Goal: Transaction & Acquisition: Purchase product/service

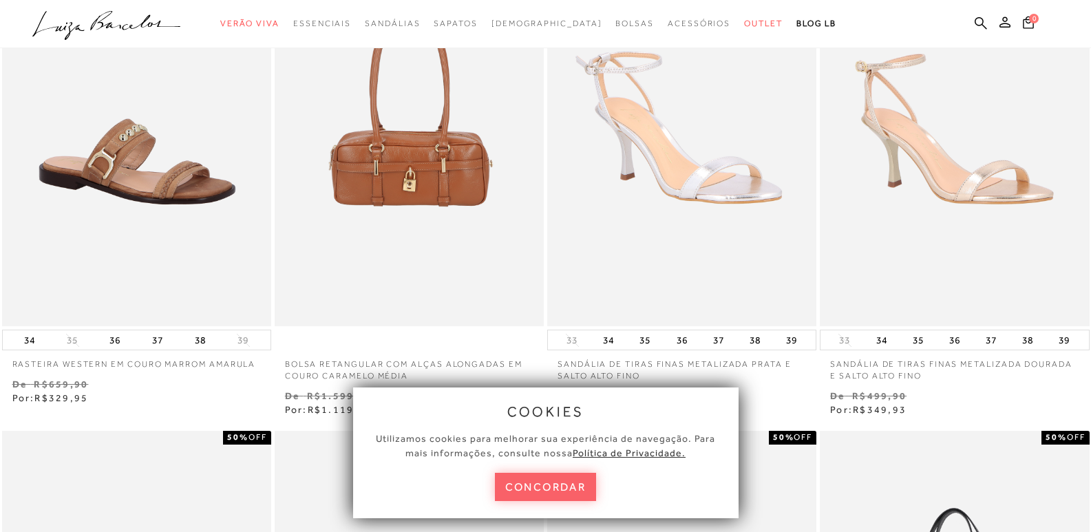
scroll to position [275, 0]
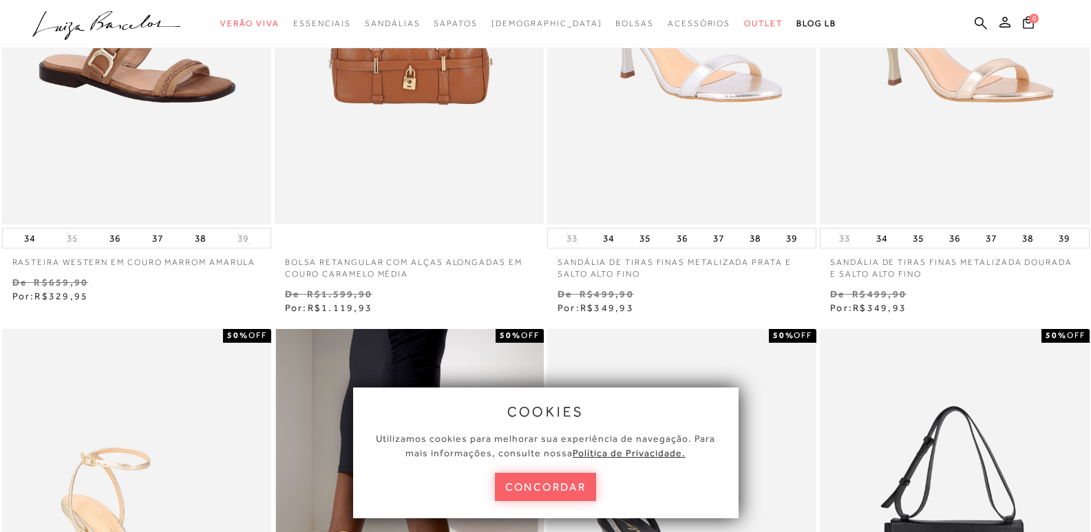
click at [535, 484] on button "concordar" at bounding box center [546, 487] width 102 height 28
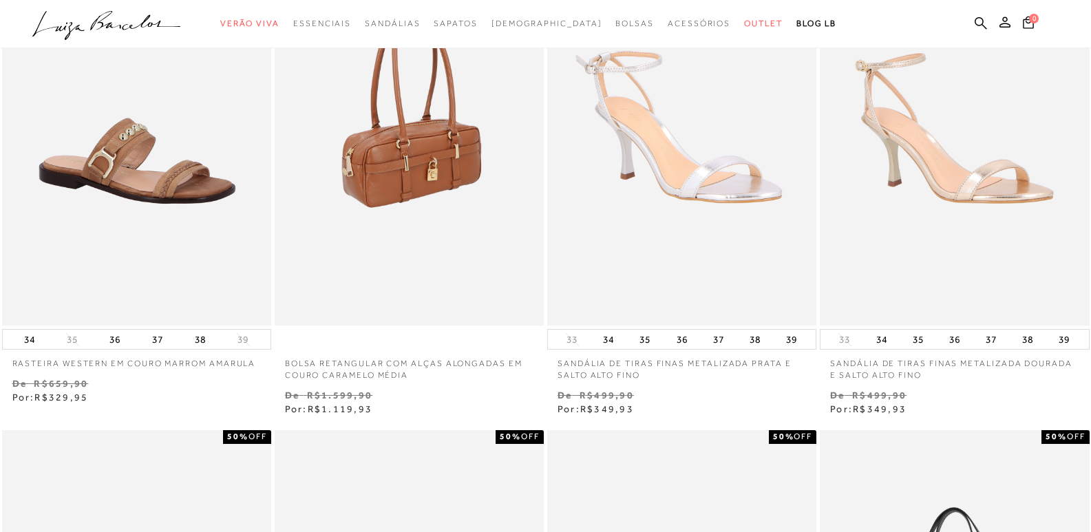
scroll to position [0, 0]
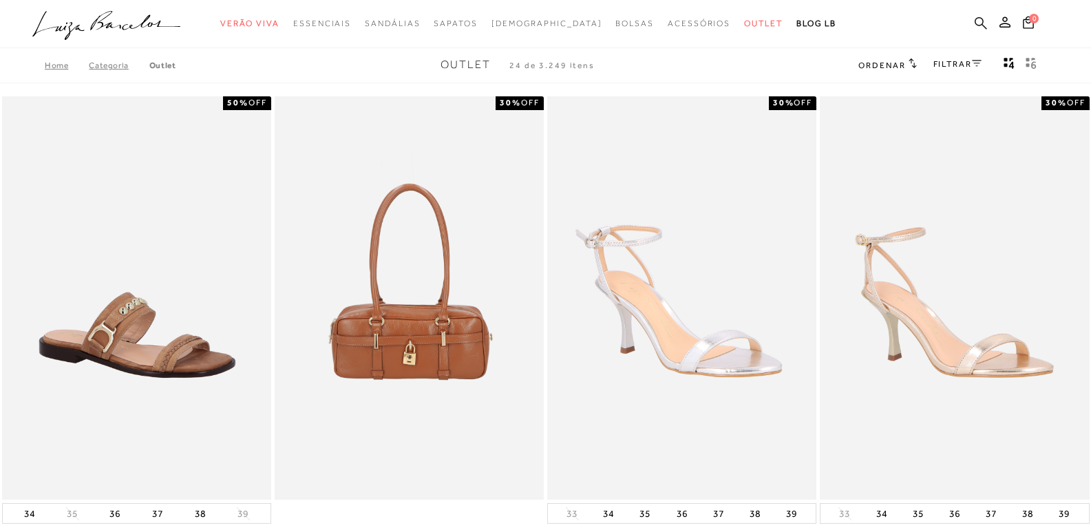
click at [983, 18] on icon at bounding box center [980, 23] width 12 height 13
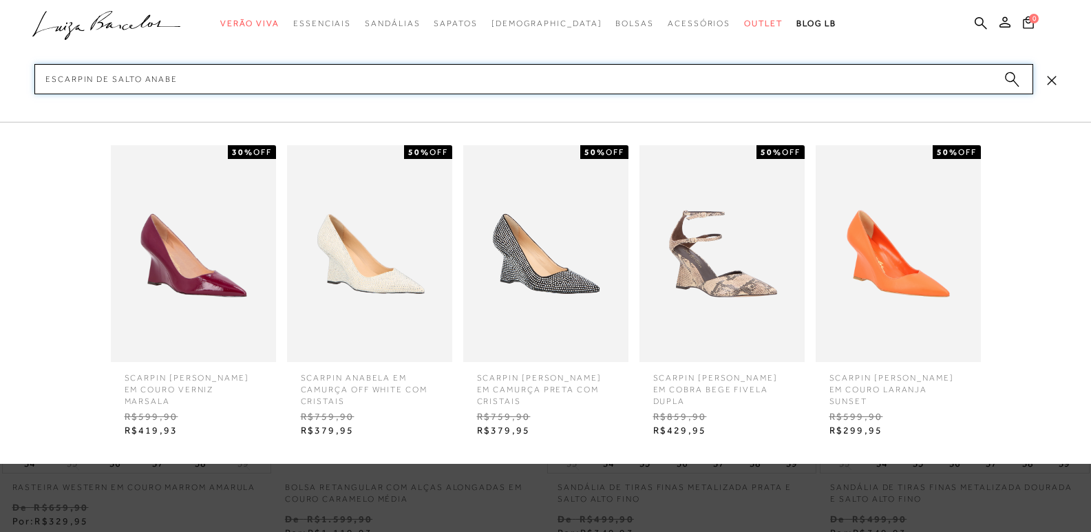
scroll to position [206, 0]
type input "escarpin de salto anabe"
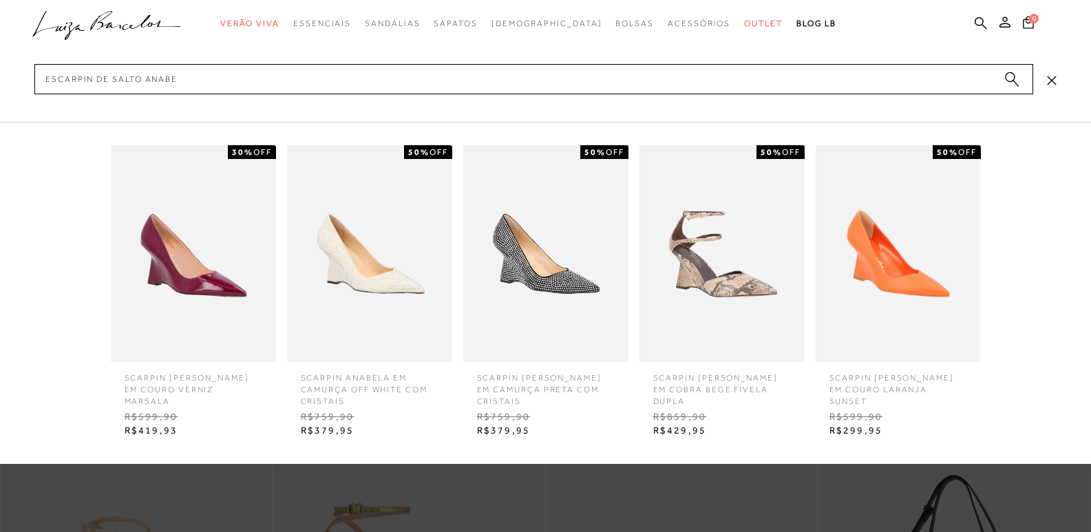
click at [206, 277] on img at bounding box center [193, 253] width 165 height 217
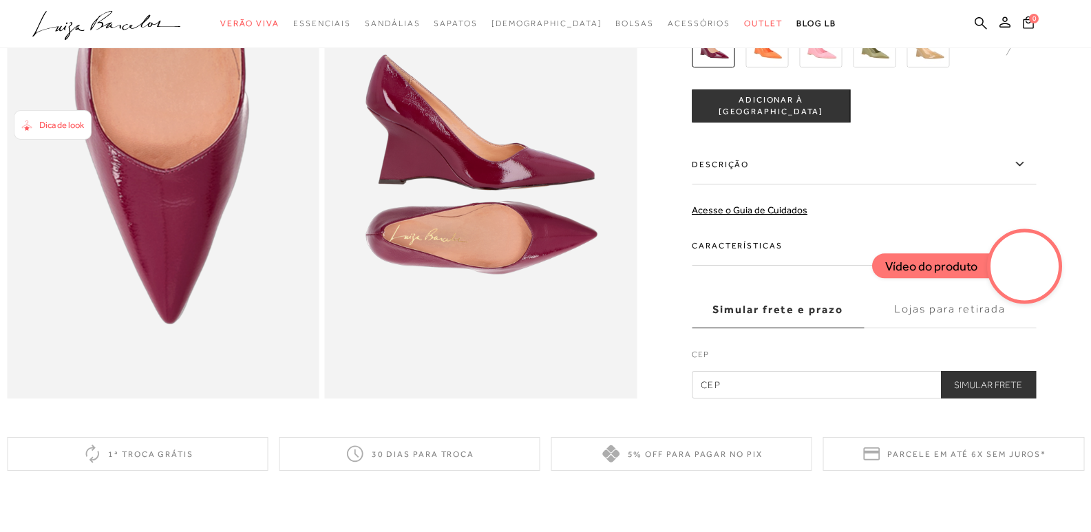
scroll to position [953, 0]
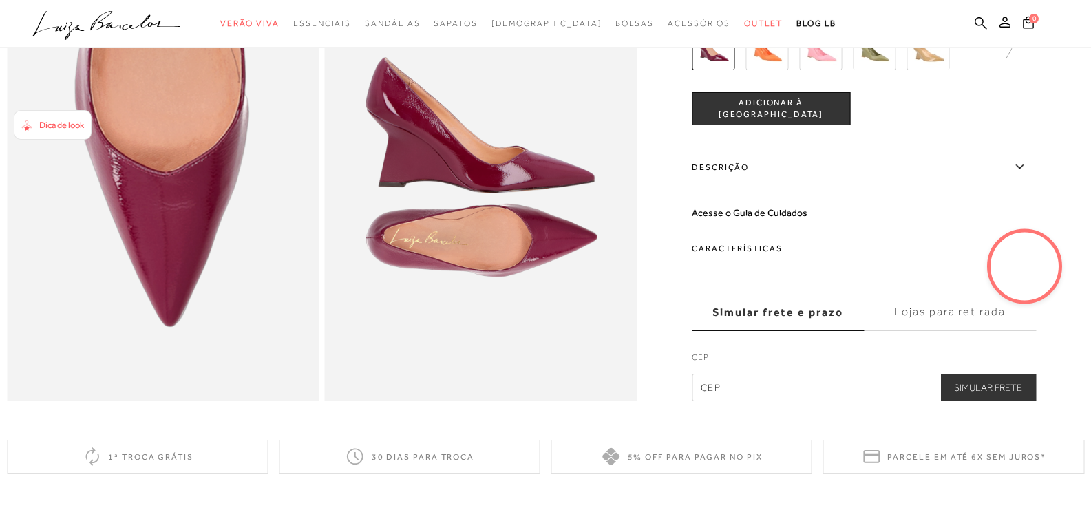
click at [736, 268] on label "Características" at bounding box center [864, 248] width 344 height 40
click at [0, 0] on input "Características" at bounding box center [0, 0] width 0 height 0
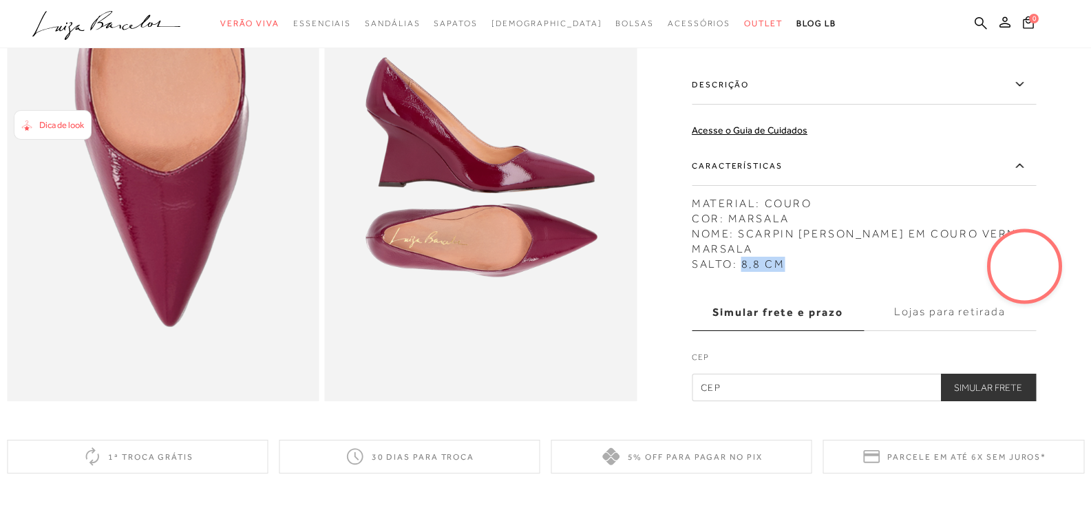
drag, startPoint x: 773, startPoint y: 286, endPoint x: 747, endPoint y: 285, distance: 26.2
click at [747, 272] on div "MATERIAL: COURO COR: MARSALA NOME: SCARPIN ANABELA EM COURO VERNIZ MARSALA SALT…" at bounding box center [864, 230] width 344 height 83
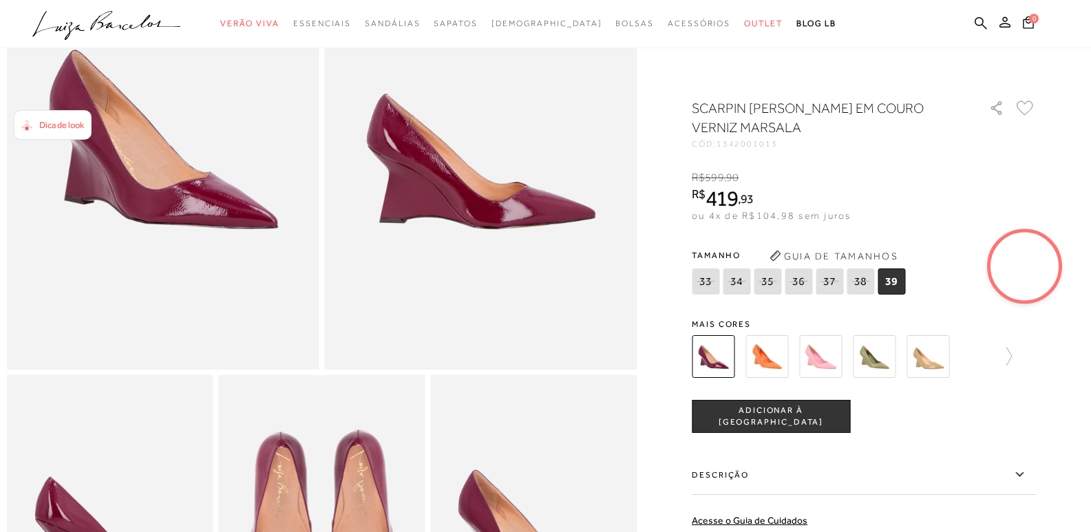
scroll to position [0, 0]
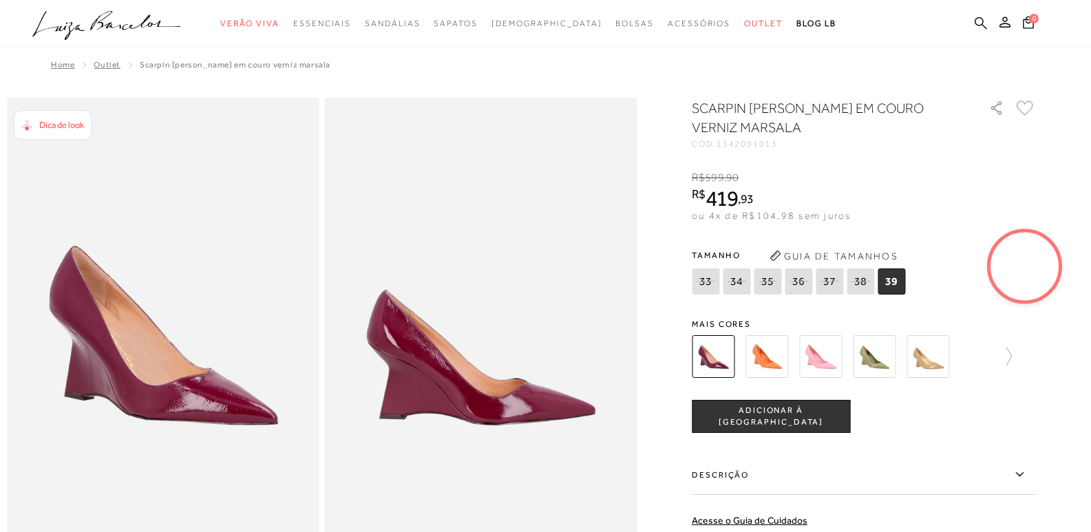
click at [983, 30] on link at bounding box center [980, 24] width 12 height 17
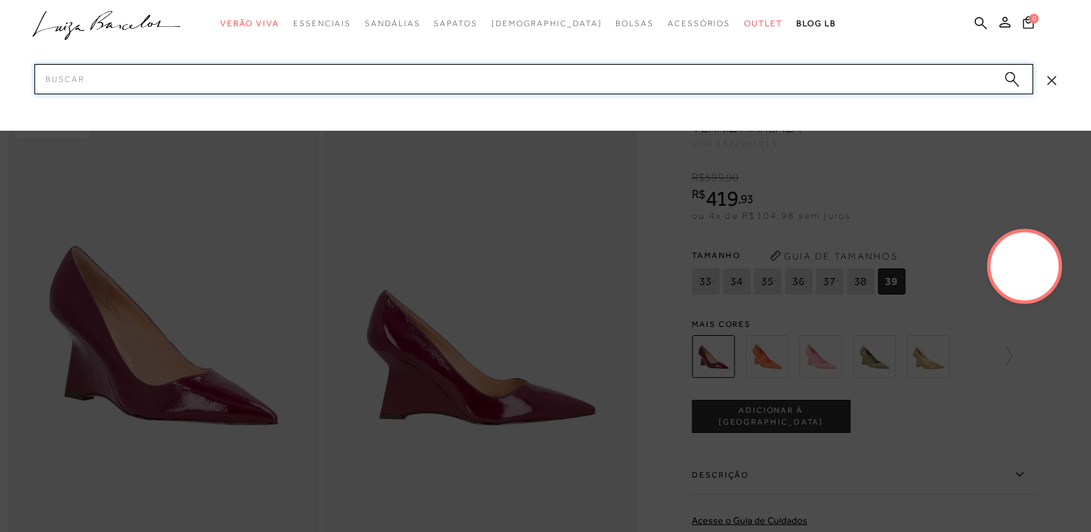
click at [313, 79] on input "Pesquisar" at bounding box center [533, 79] width 998 height 30
click at [314, 79] on input "Pesquisar" at bounding box center [533, 79] width 998 height 30
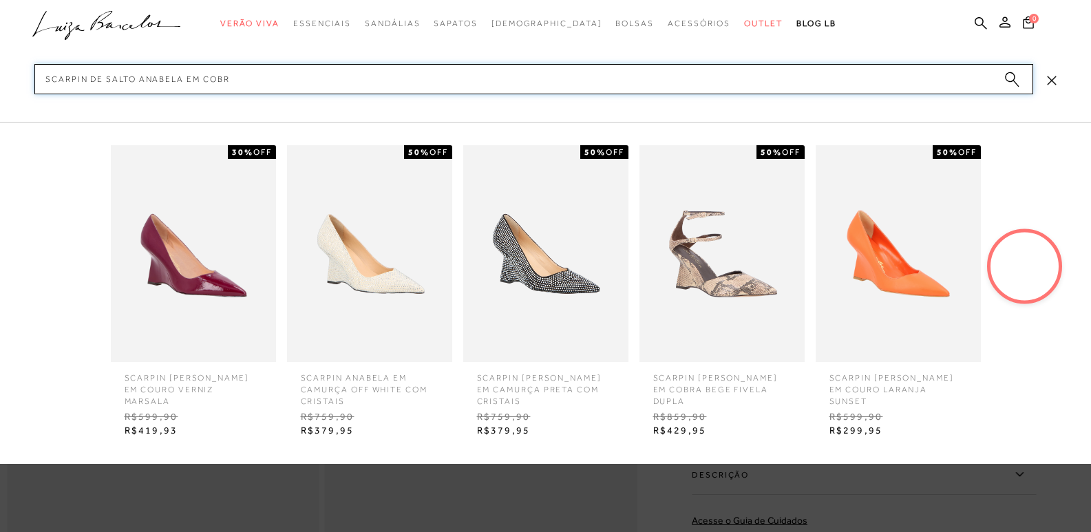
type input "scarpin de salto anabela em cobra"
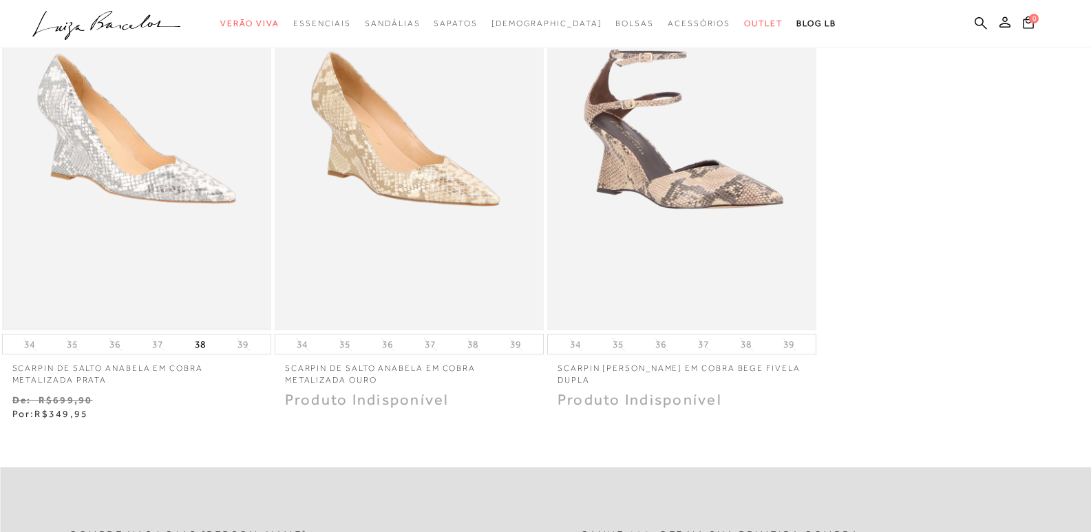
scroll to position [275, 0]
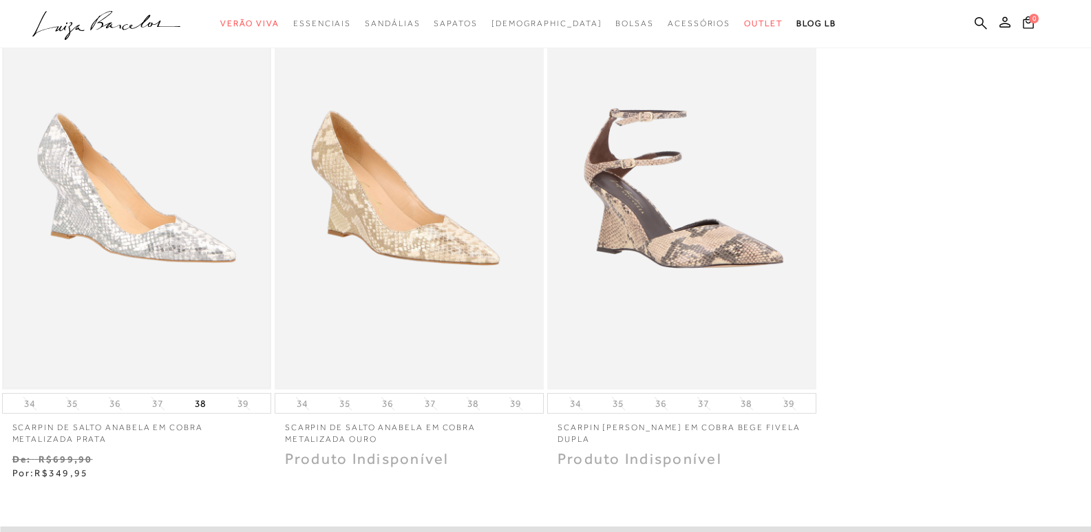
click at [142, 231] on img at bounding box center [136, 188] width 266 height 400
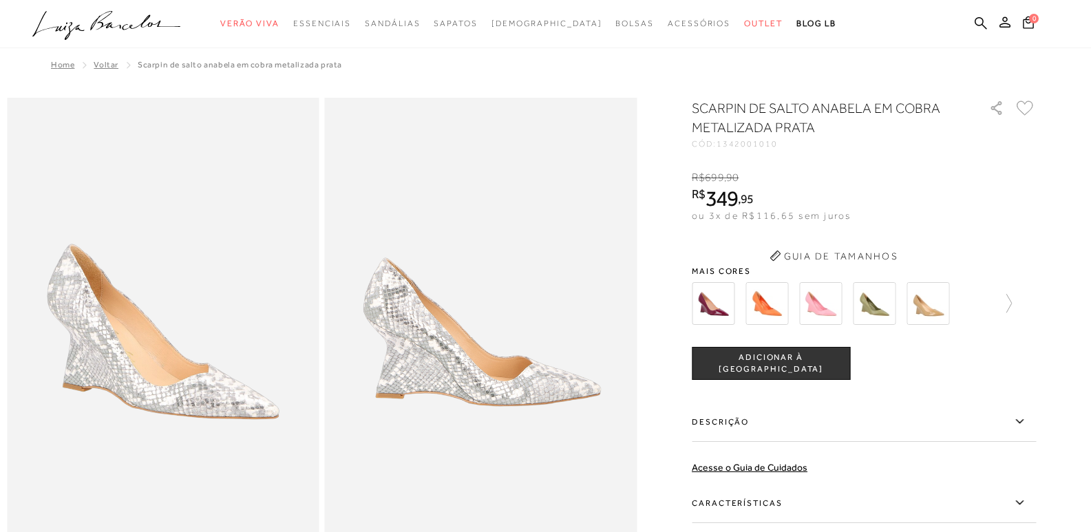
click at [227, 314] on img at bounding box center [163, 332] width 312 height 468
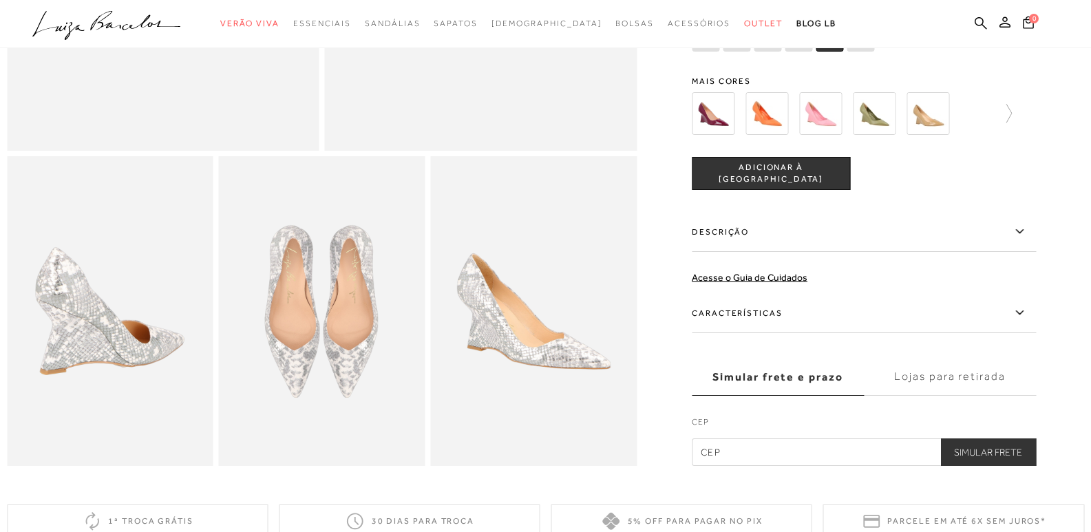
scroll to position [482, 0]
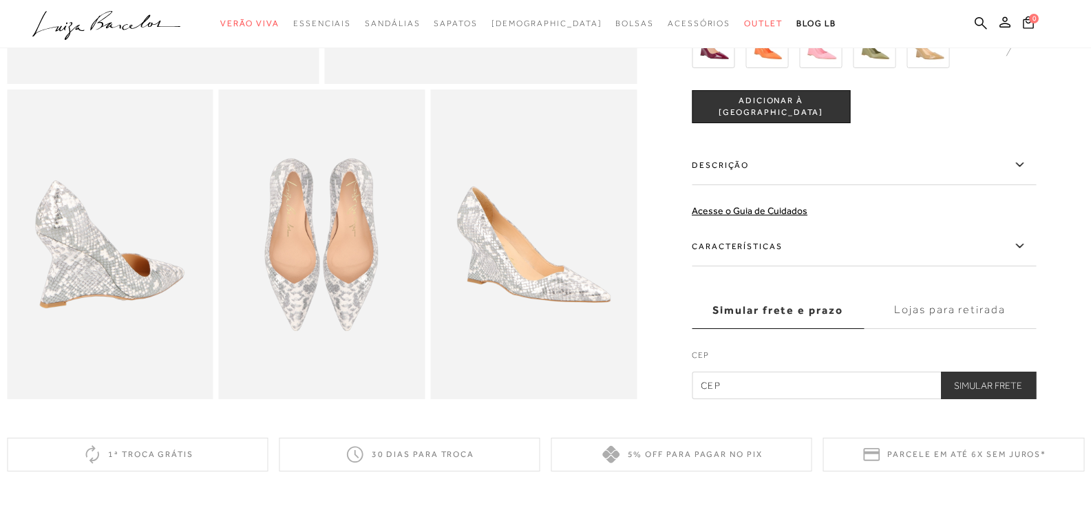
click at [96, 314] on img at bounding box center [110, 244] width 206 height 310
click at [122, 286] on img at bounding box center [110, 244] width 206 height 310
click at [321, 293] on img at bounding box center [322, 244] width 206 height 310
click at [509, 302] on img at bounding box center [533, 244] width 206 height 310
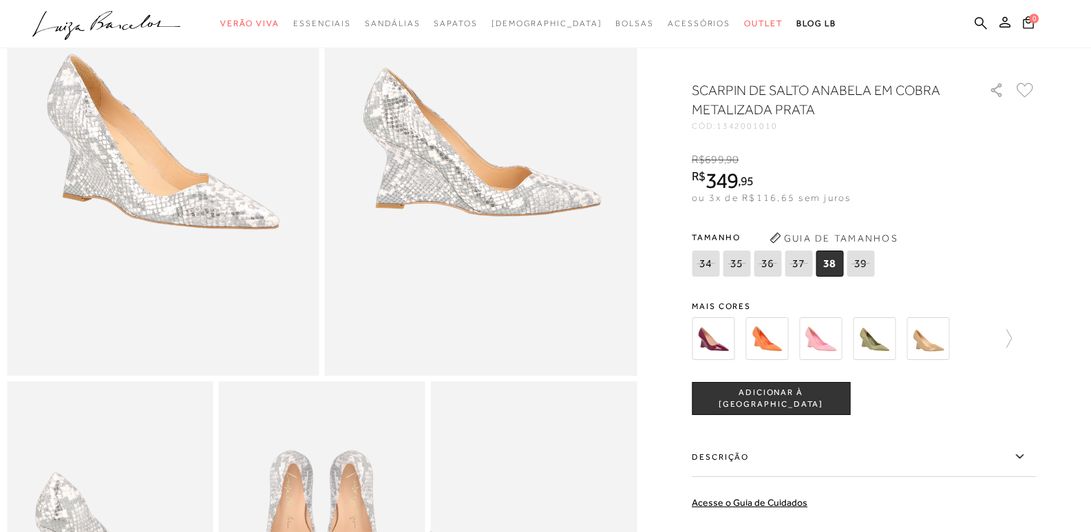
scroll to position [138, 0]
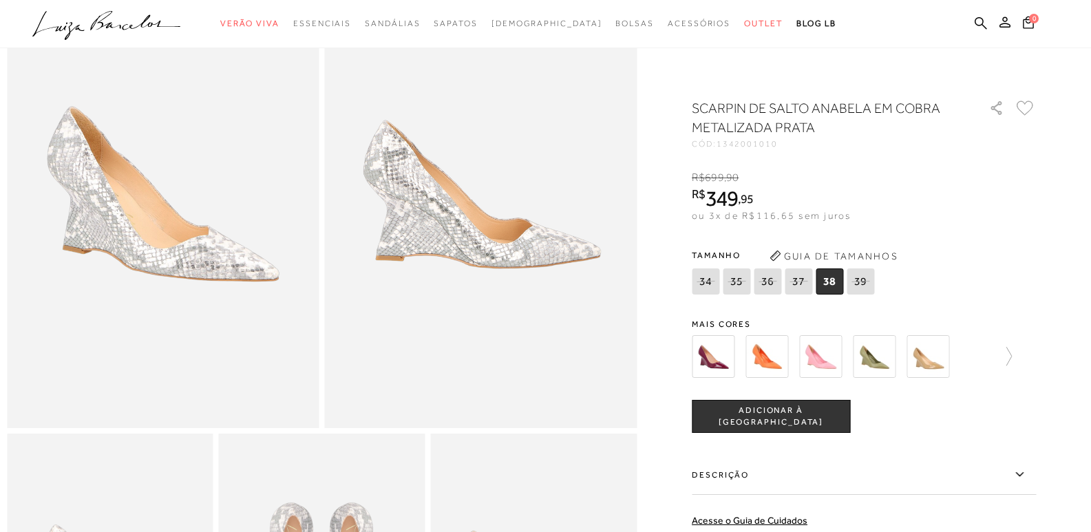
click at [474, 267] on img at bounding box center [481, 194] width 312 height 468
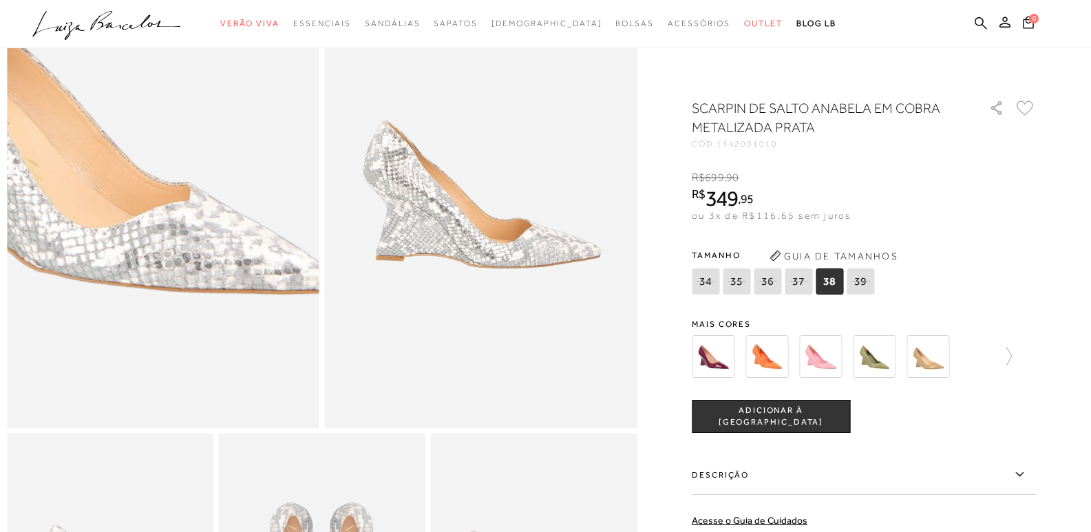
click at [226, 274] on img at bounding box center [98, 119] width 624 height 937
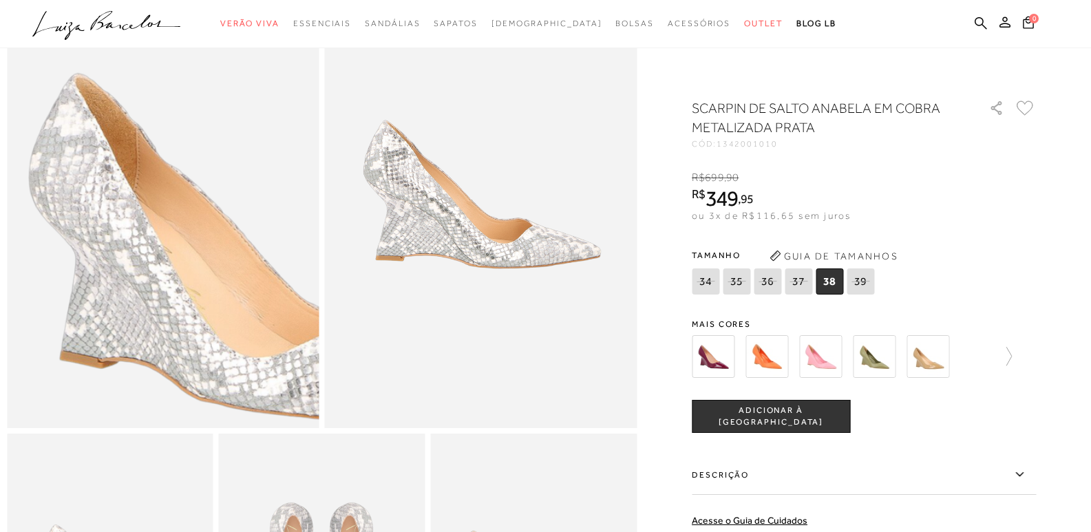
click at [61, 142] on img at bounding box center [260, 248] width 624 height 937
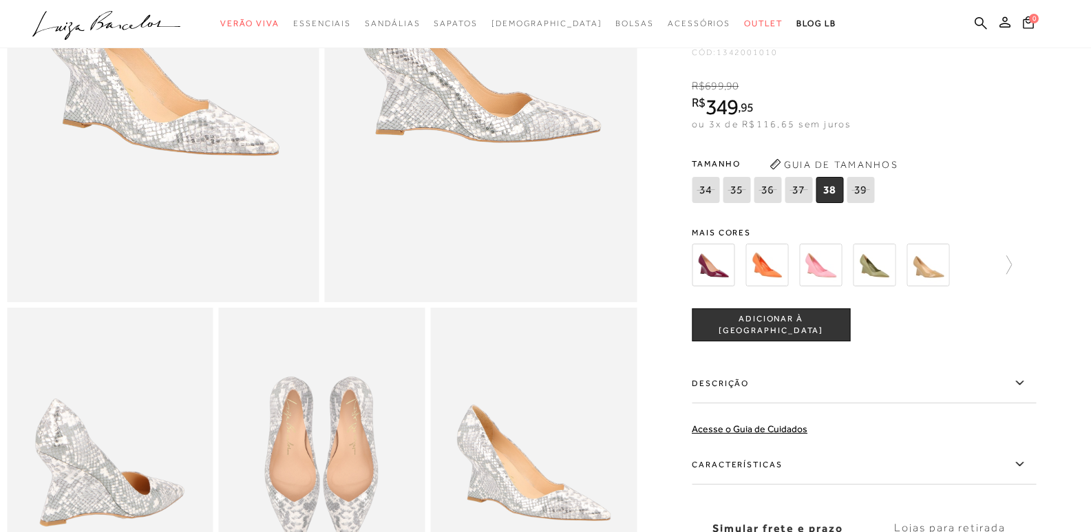
scroll to position [275, 0]
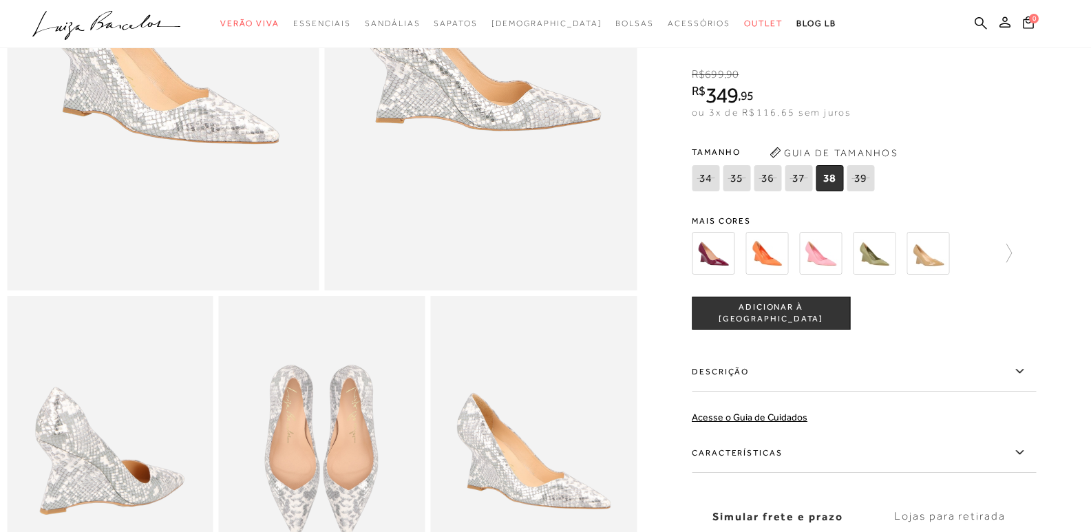
click at [800, 459] on label "Características" at bounding box center [864, 453] width 344 height 40
click at [0, 0] on input "Características" at bounding box center [0, 0] width 0 height 0
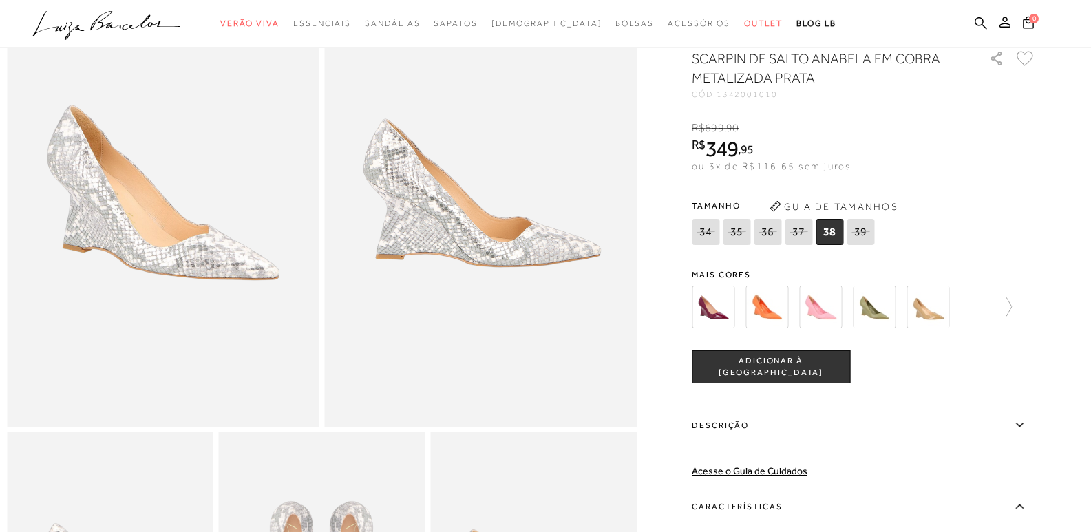
scroll to position [138, 0]
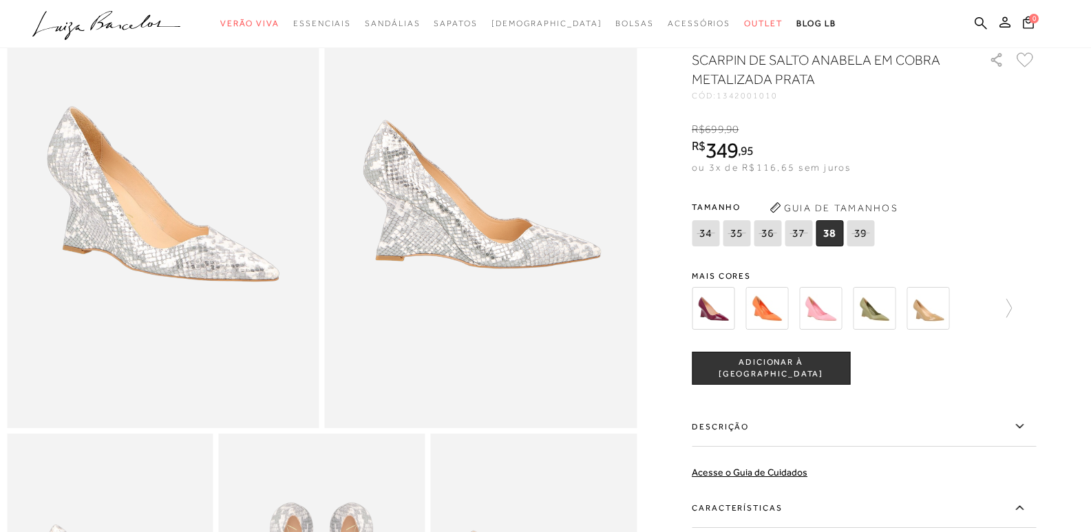
click at [812, 315] on img at bounding box center [820, 308] width 43 height 43
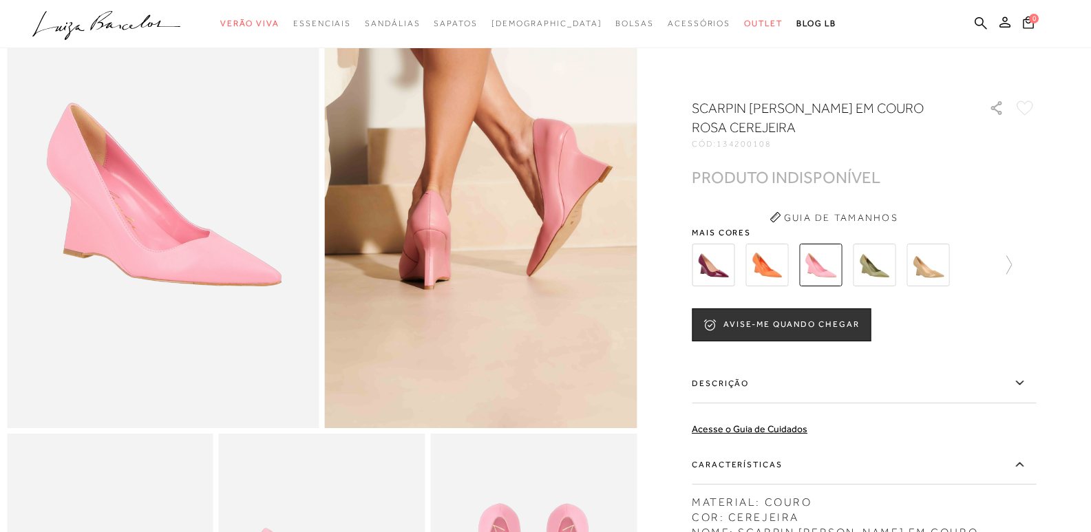
click at [888, 270] on img at bounding box center [874, 265] width 43 height 43
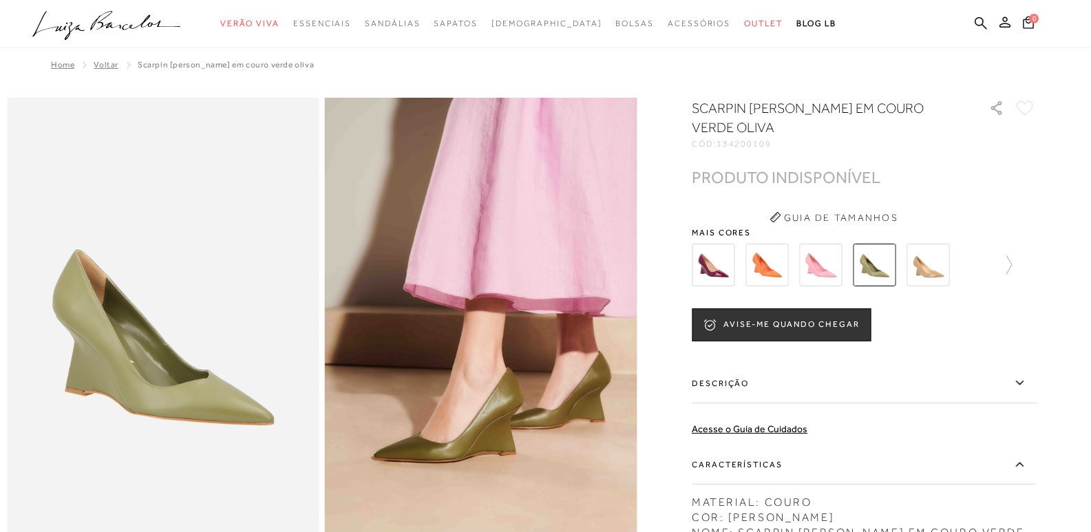
click at [954, 273] on div at bounding box center [835, 264] width 296 height 51
click at [933, 270] on img at bounding box center [927, 265] width 43 height 43
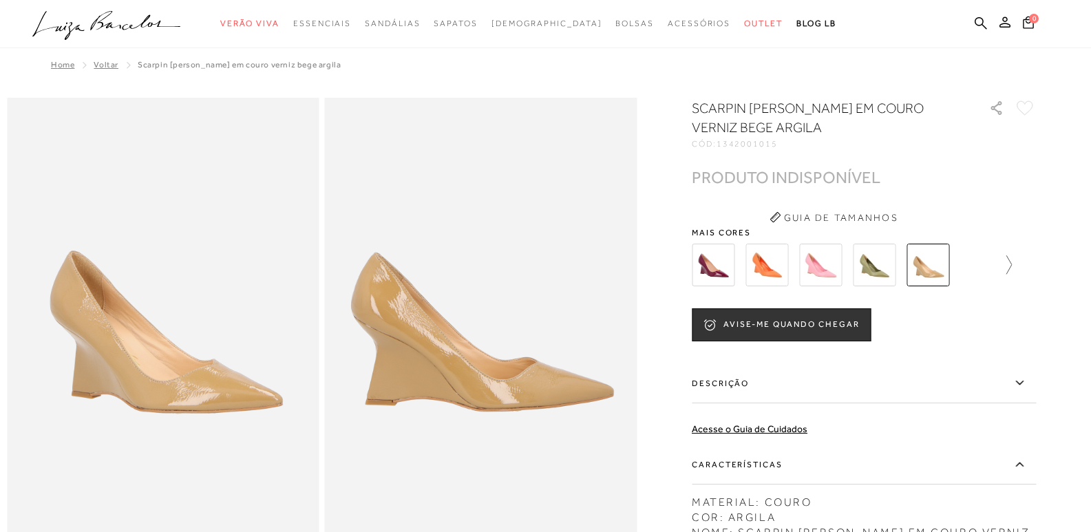
click at [1012, 266] on icon at bounding box center [1001, 264] width 19 height 19
click at [908, 264] on img at bounding box center [898, 265] width 43 height 43
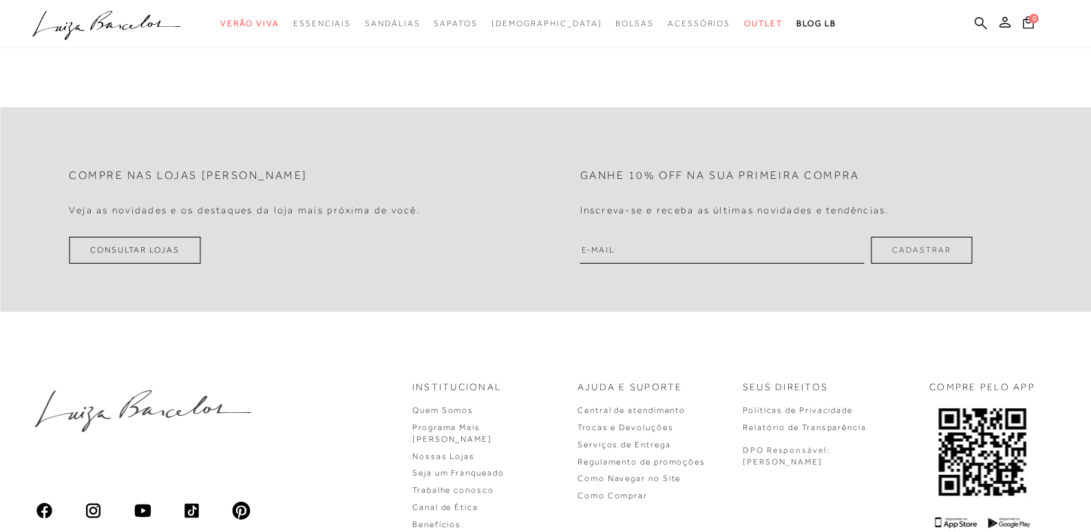
scroll to position [4223, 0]
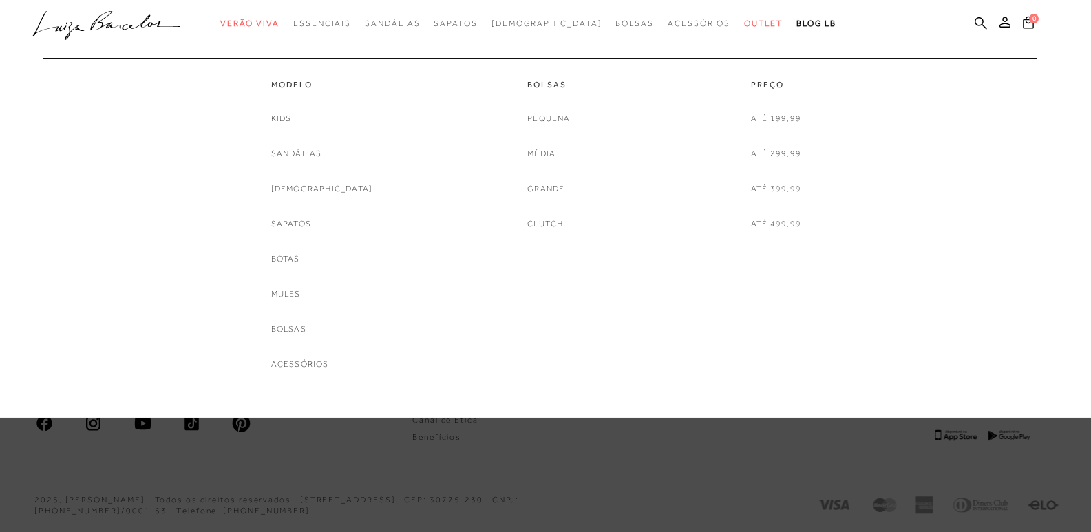
click at [744, 34] on link "Outlet" at bounding box center [763, 23] width 39 height 25
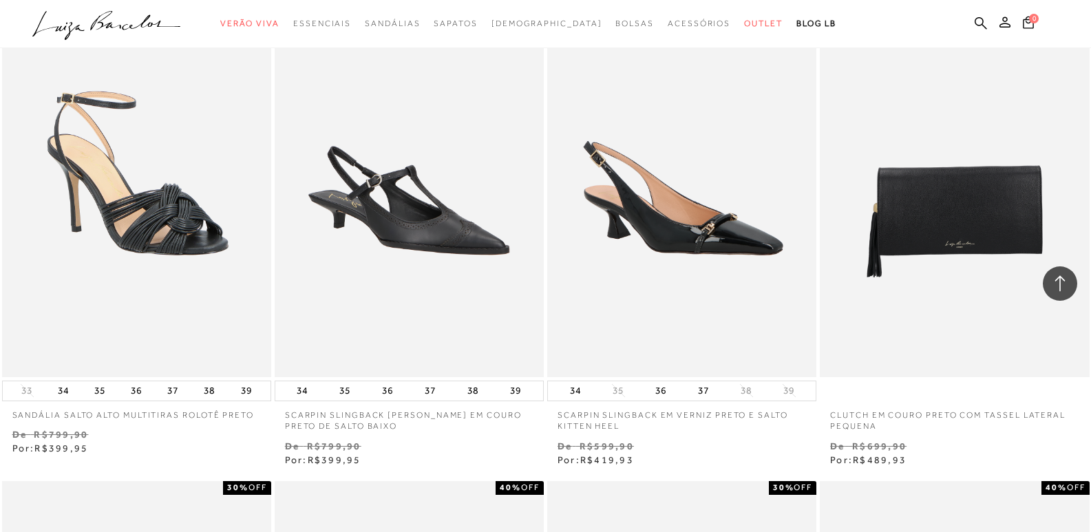
scroll to position [1170, 0]
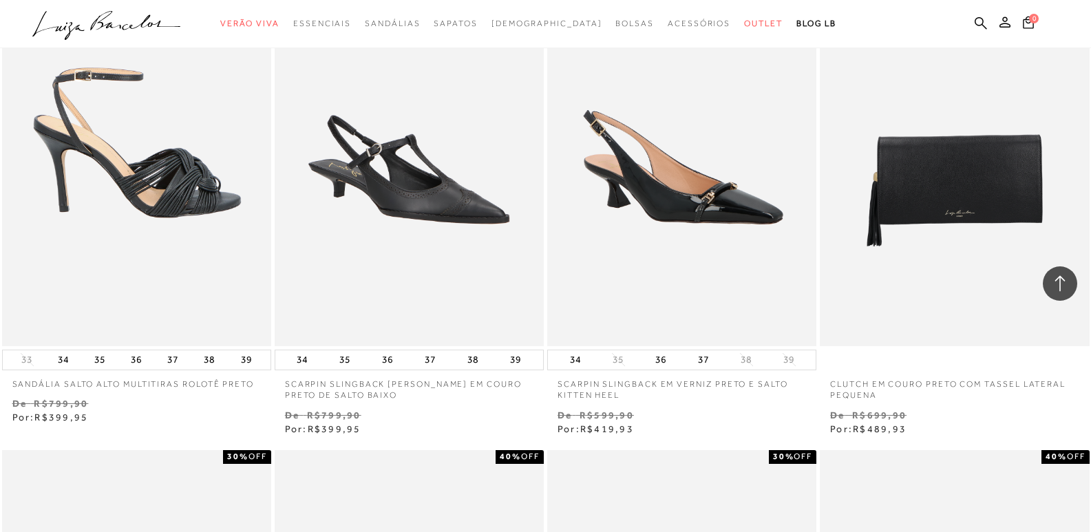
click at [191, 246] on img at bounding box center [137, 144] width 268 height 404
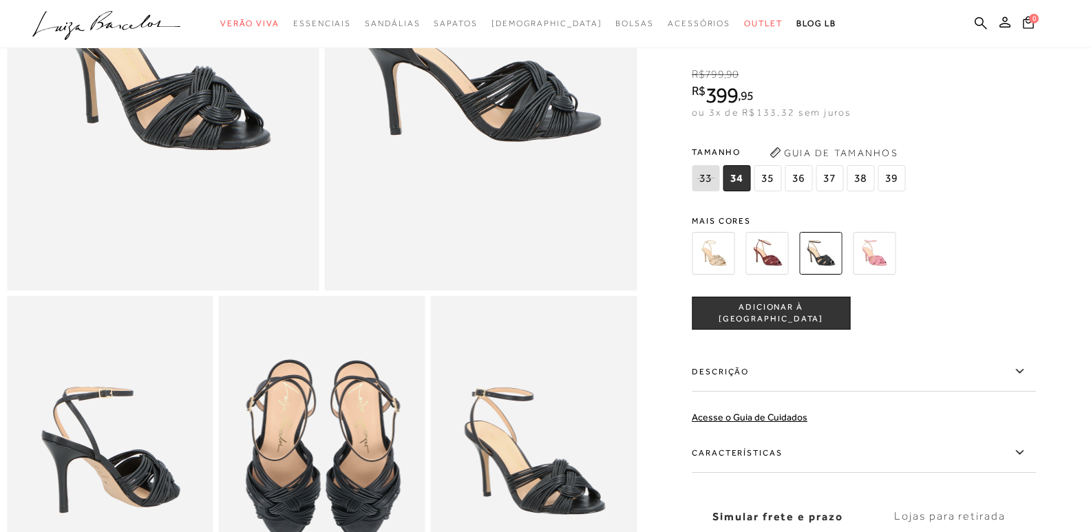
click at [751, 459] on label "Características" at bounding box center [864, 453] width 344 height 40
click at [0, 0] on input "Características" at bounding box center [0, 0] width 0 height 0
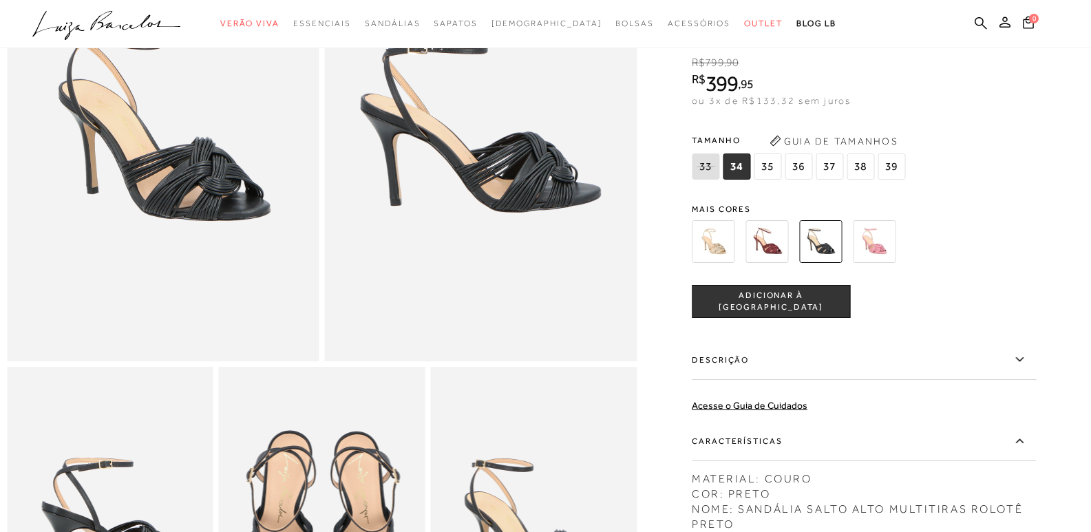
scroll to position [69, 0]
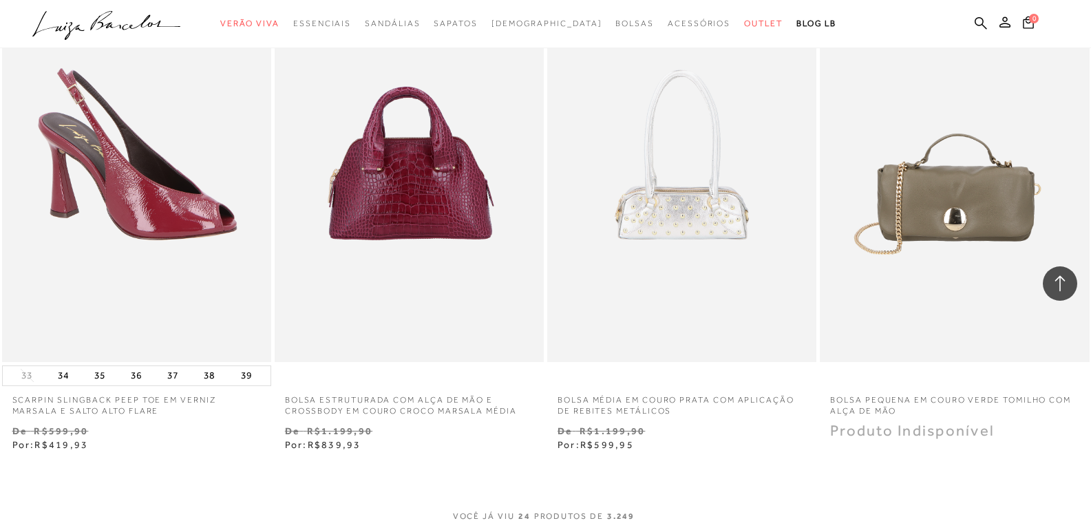
scroll to position [2890, 0]
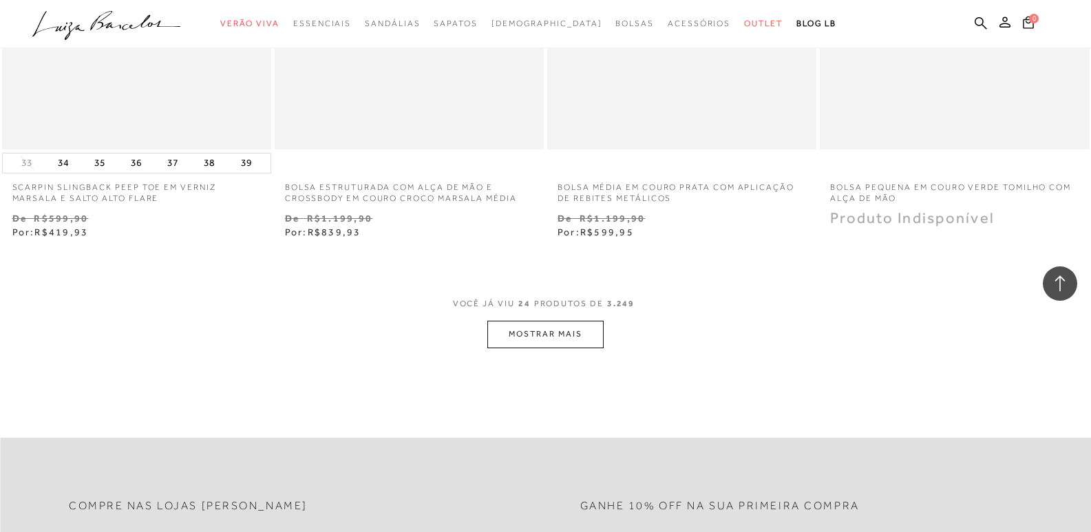
click at [544, 332] on button "MOSTRAR MAIS" at bounding box center [545, 334] width 116 height 27
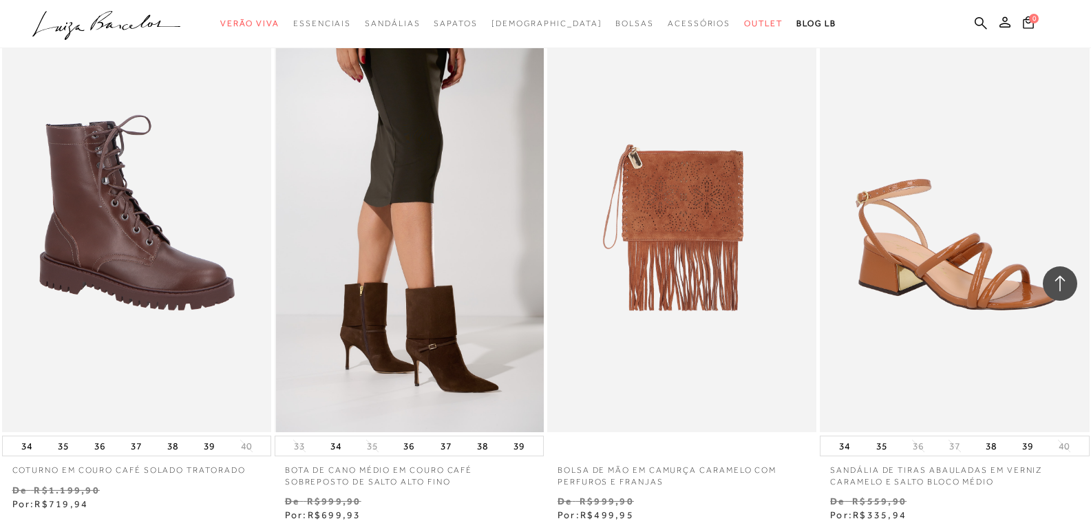
scroll to position [5780, 0]
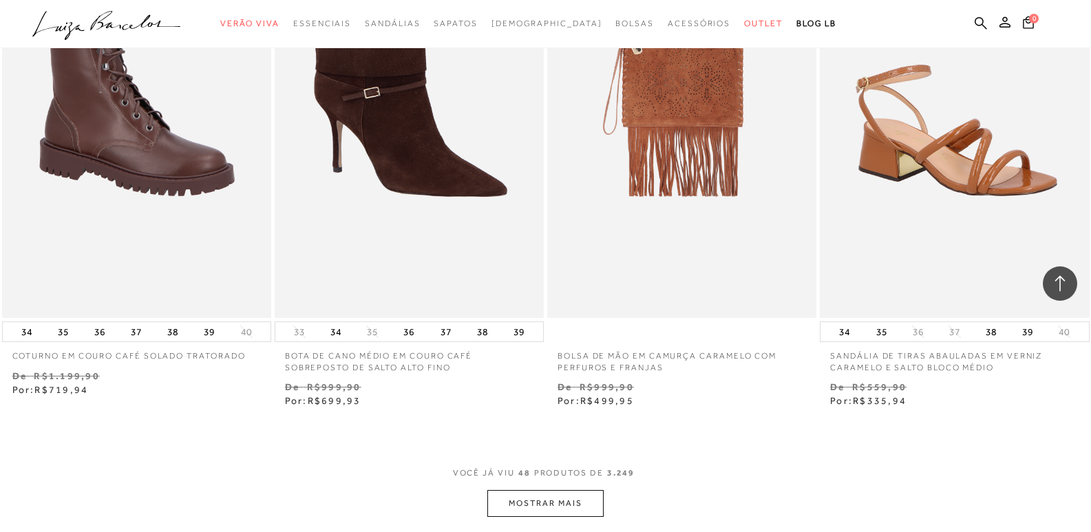
click at [550, 506] on button "MOSTRAR MAIS" at bounding box center [545, 503] width 116 height 27
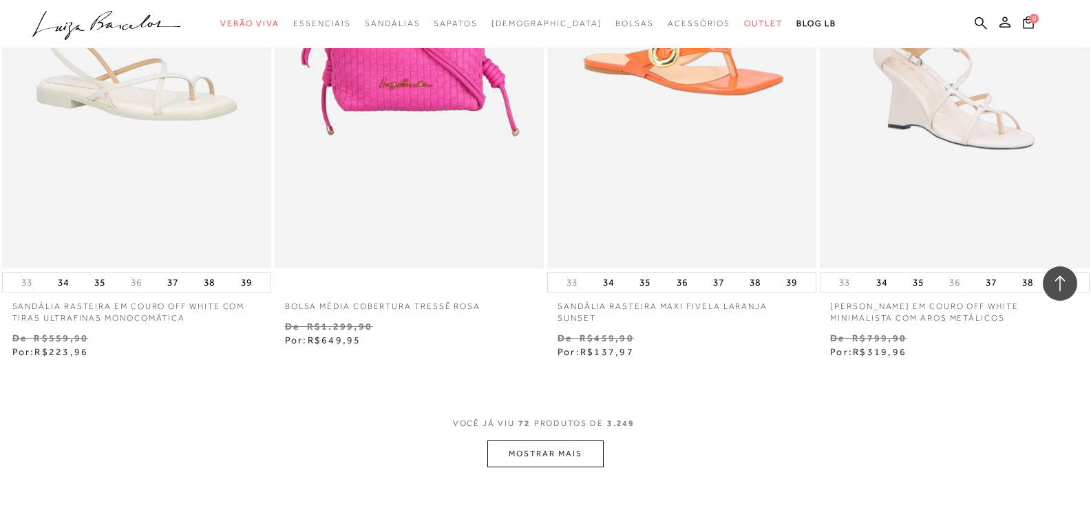
scroll to position [8945, 0]
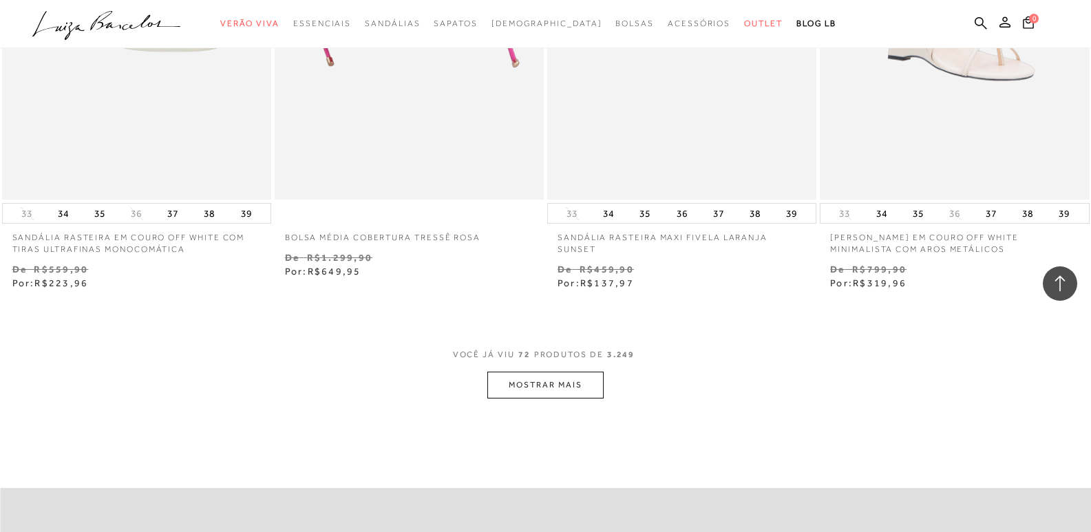
click at [539, 383] on button "MOSTRAR MAIS" at bounding box center [545, 385] width 116 height 27
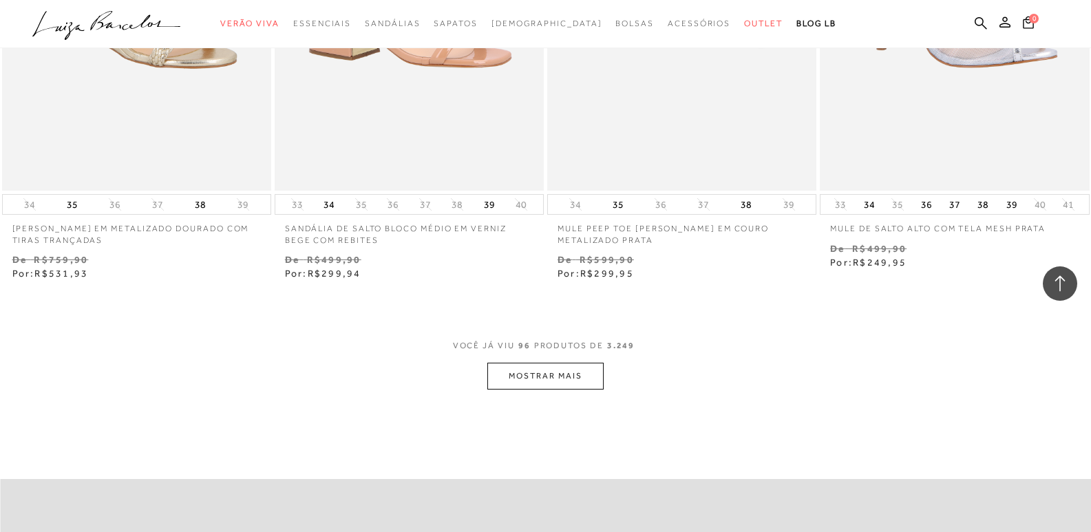
scroll to position [12111, 0]
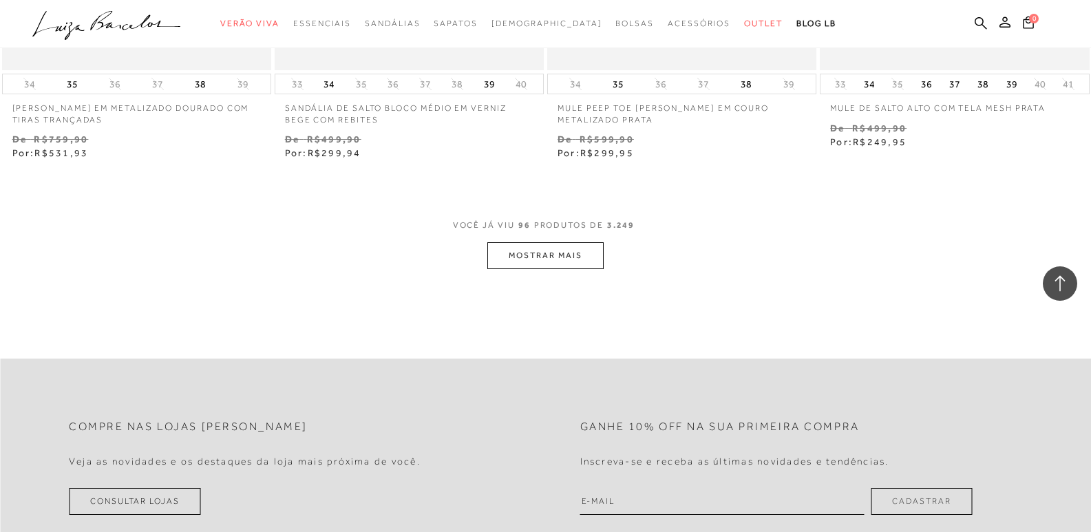
click at [563, 257] on button "MOSTRAR MAIS" at bounding box center [545, 255] width 116 height 27
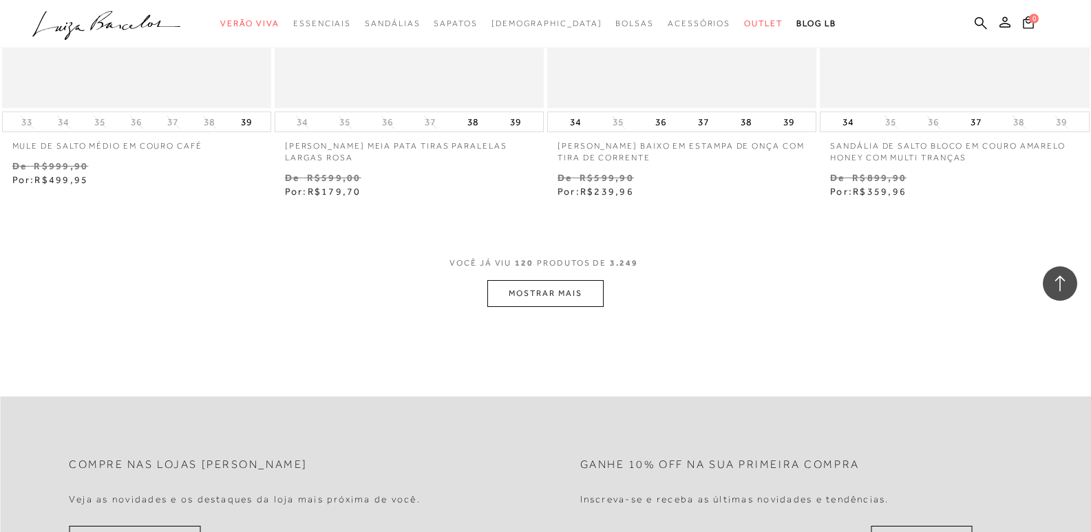
scroll to position [15138, 0]
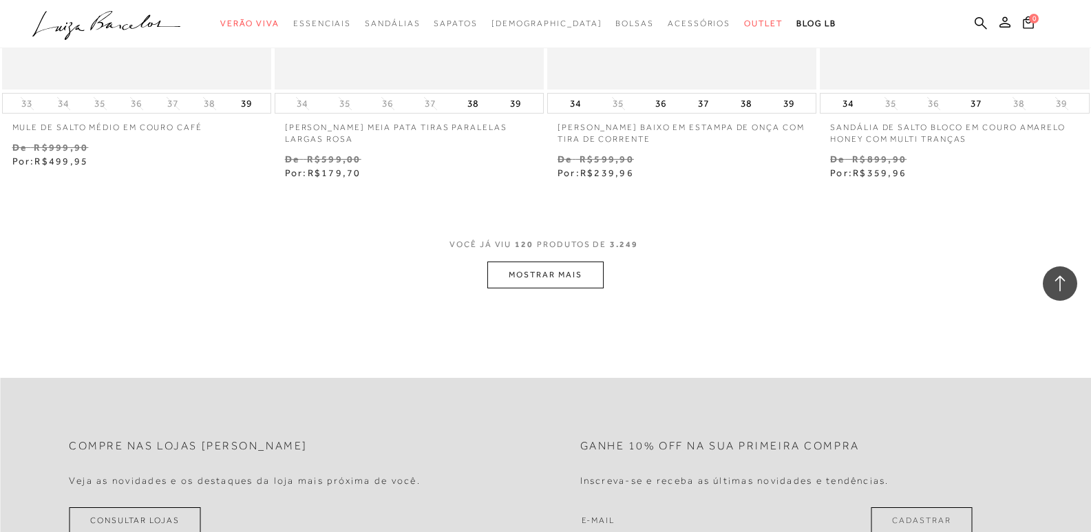
click at [585, 279] on button "MOSTRAR MAIS" at bounding box center [545, 274] width 116 height 27
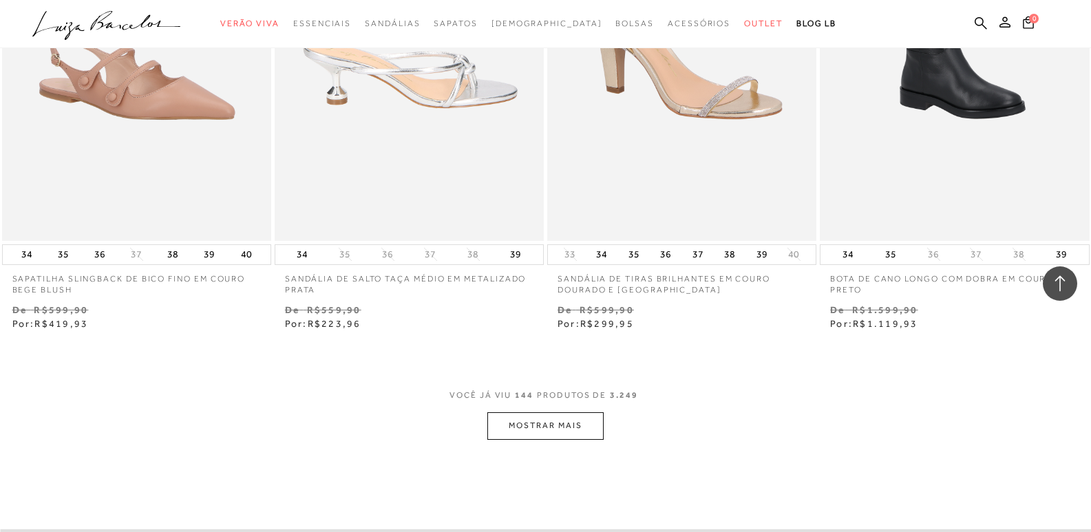
scroll to position [18235, 0]
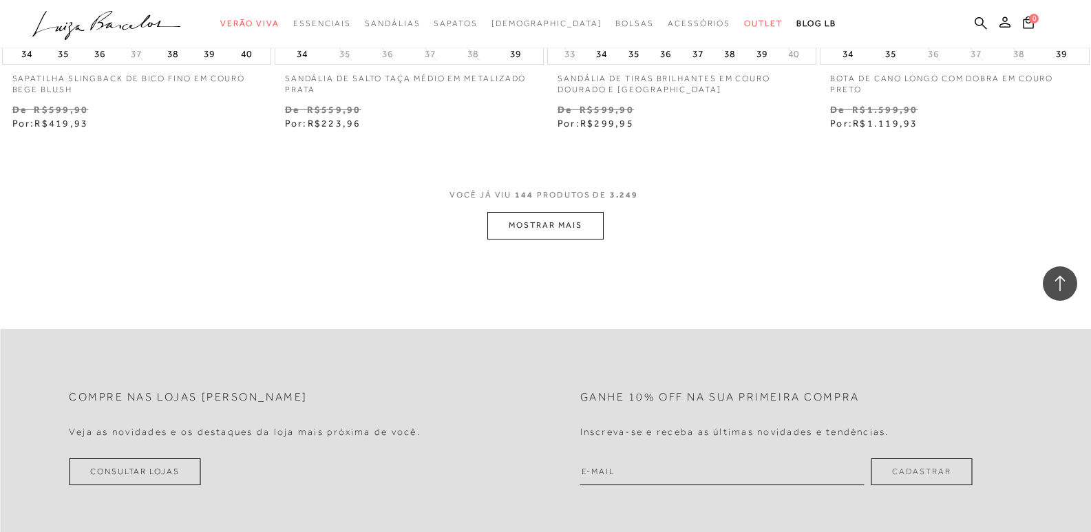
click at [501, 232] on button "MOSTRAR MAIS" at bounding box center [545, 225] width 116 height 27
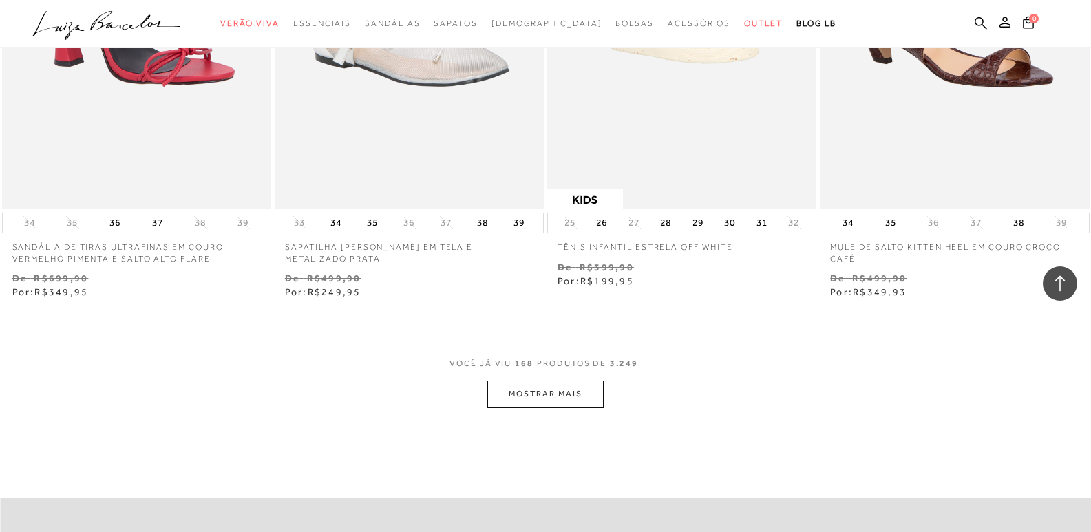
scroll to position [21400, 0]
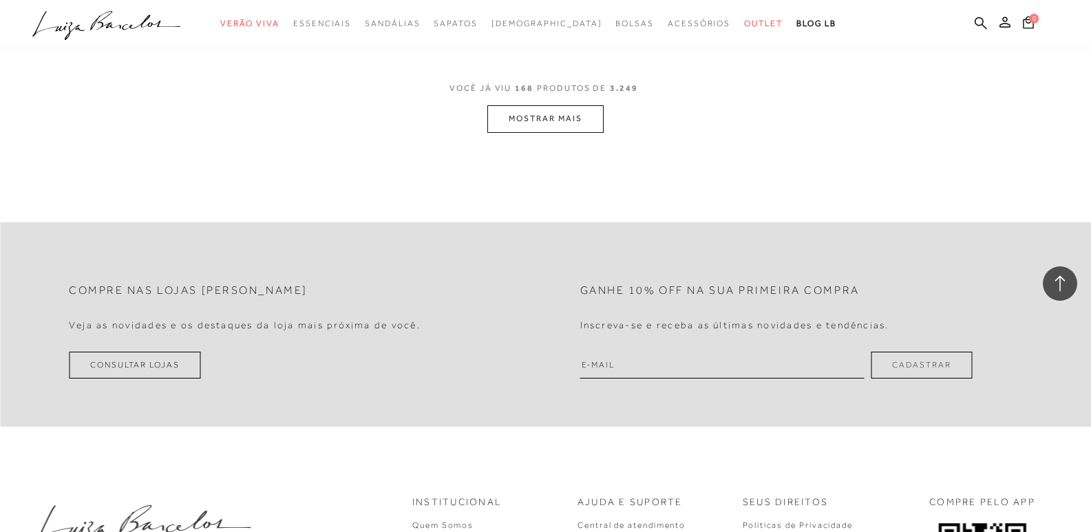
click at [571, 123] on button "MOSTRAR MAIS" at bounding box center [545, 118] width 116 height 27
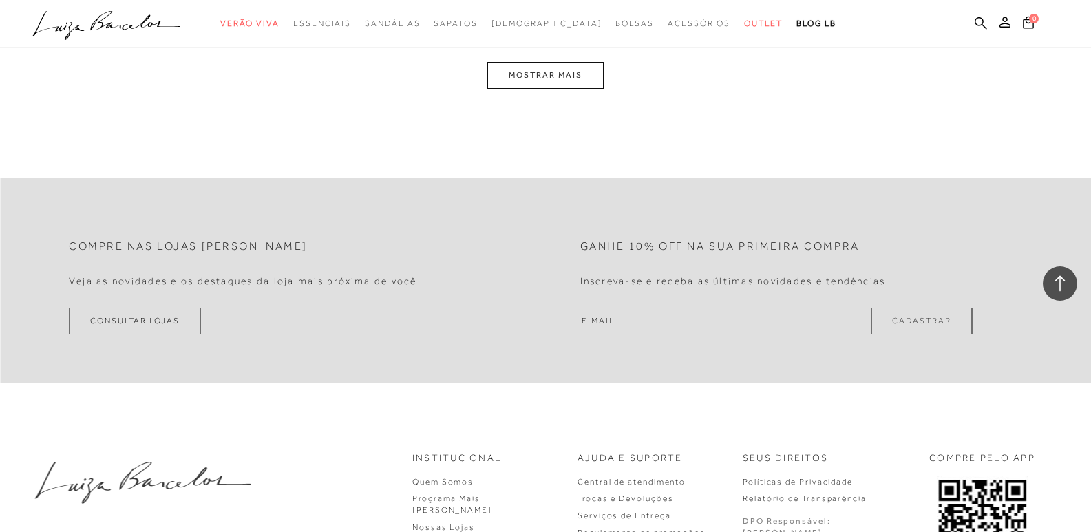
scroll to position [24497, 0]
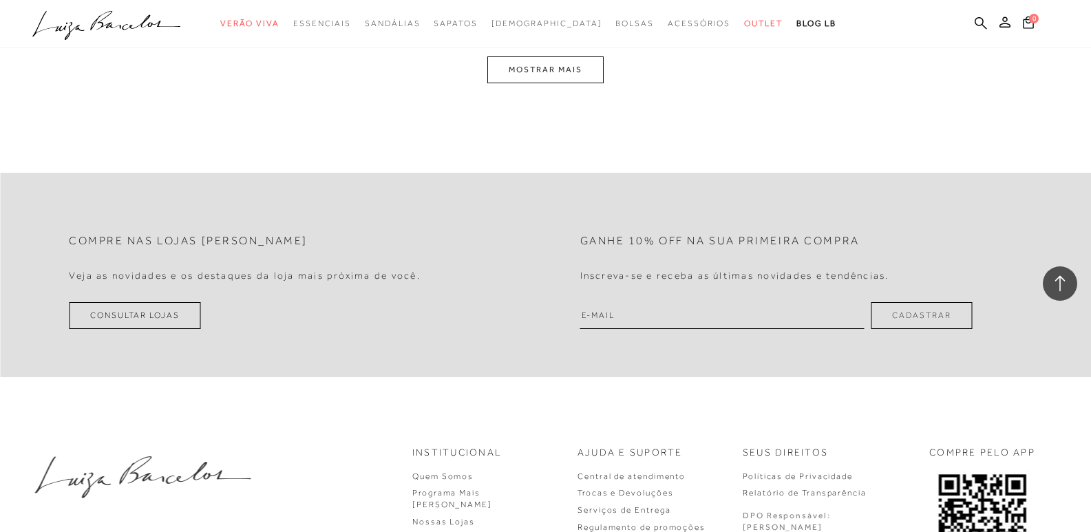
click at [521, 75] on button "MOSTRAR MAIS" at bounding box center [545, 69] width 116 height 27
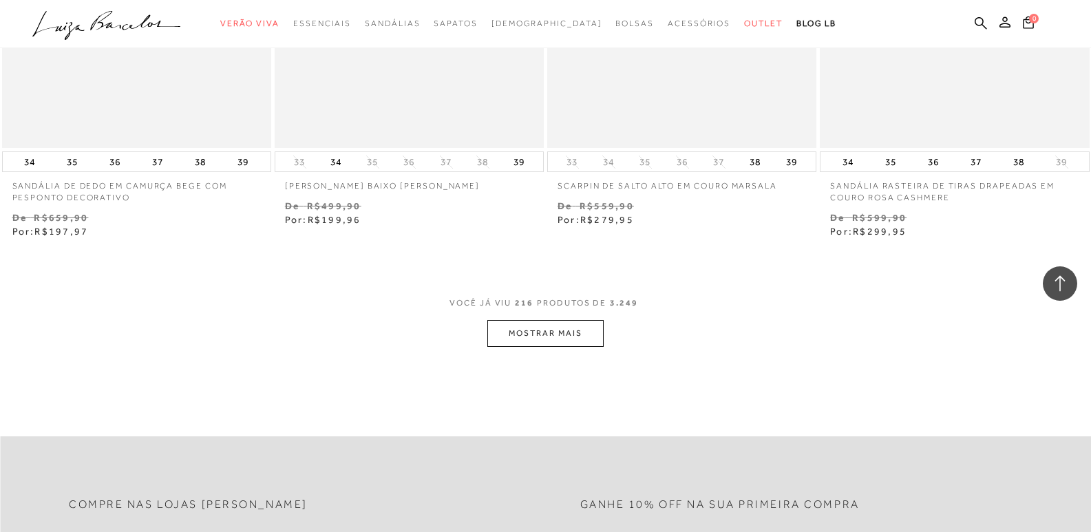
scroll to position [27268, 0]
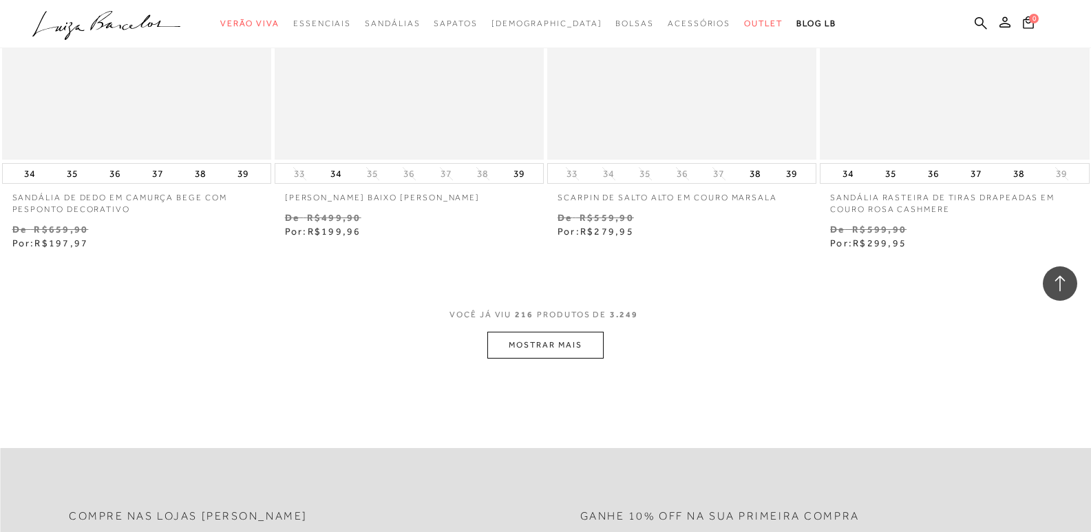
click at [548, 350] on button "MOSTRAR MAIS" at bounding box center [545, 345] width 116 height 27
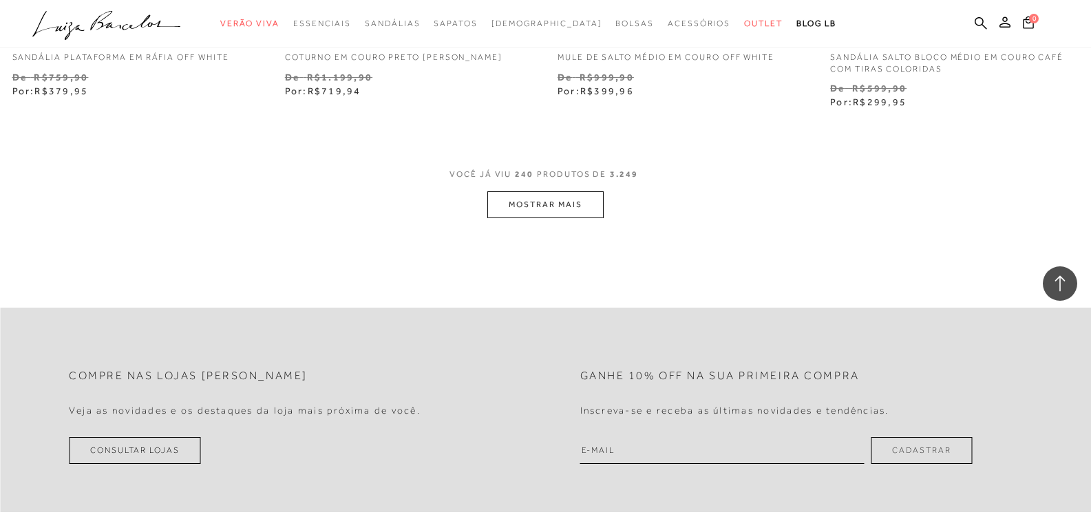
scroll to position [30502, 0]
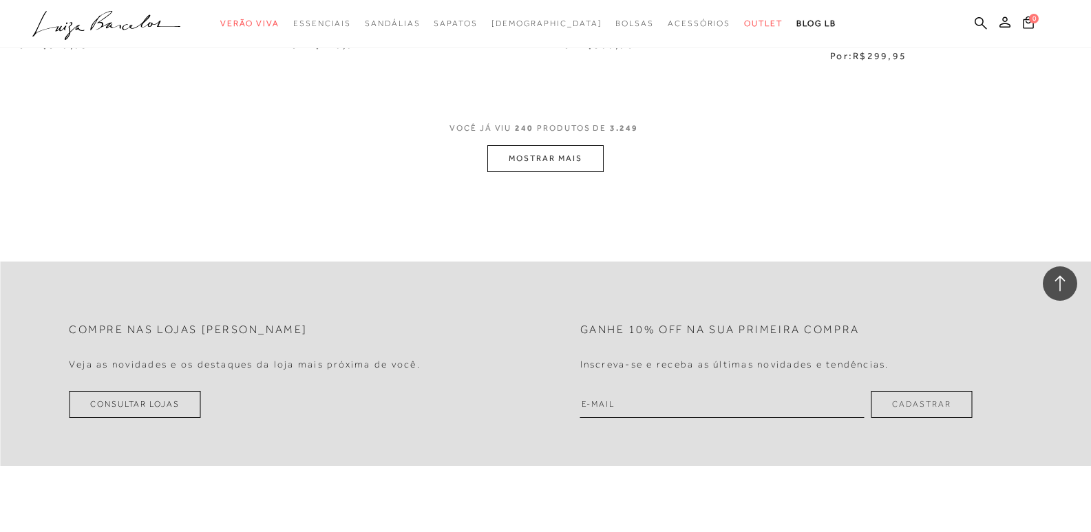
click at [559, 162] on button "MOSTRAR MAIS" at bounding box center [545, 158] width 116 height 27
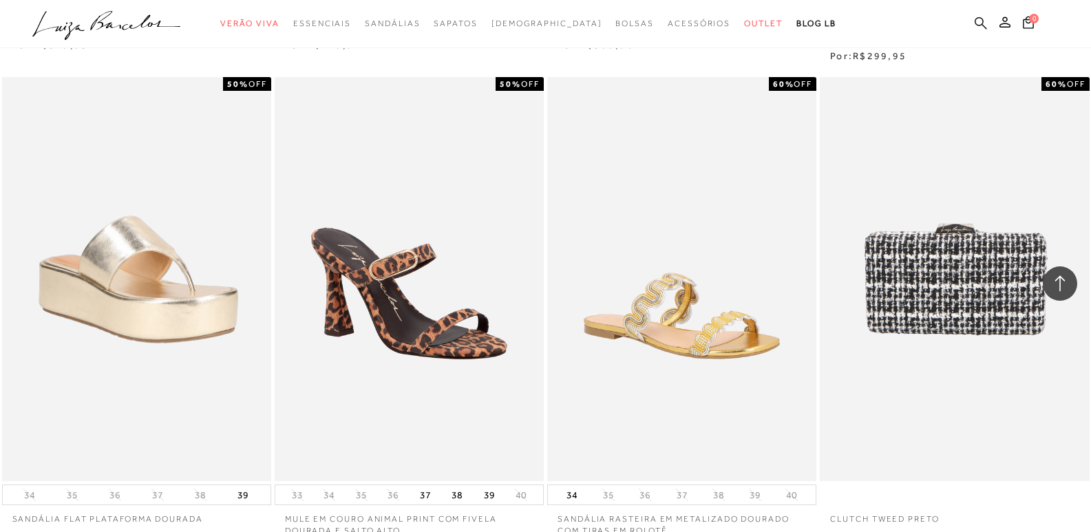
click at [983, 25] on icon at bounding box center [980, 23] width 12 height 12
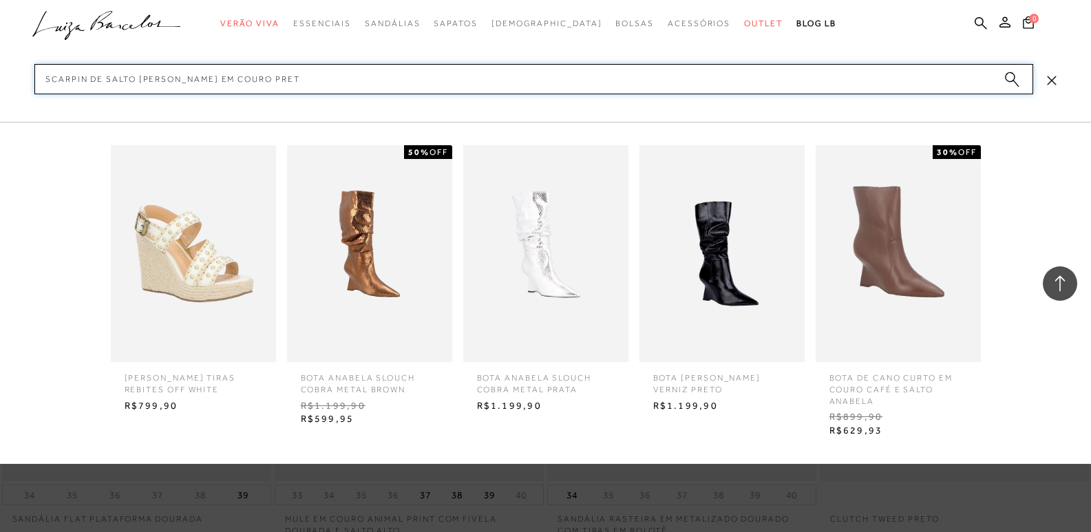
type input "scarpin de salto anabela em couro preto"
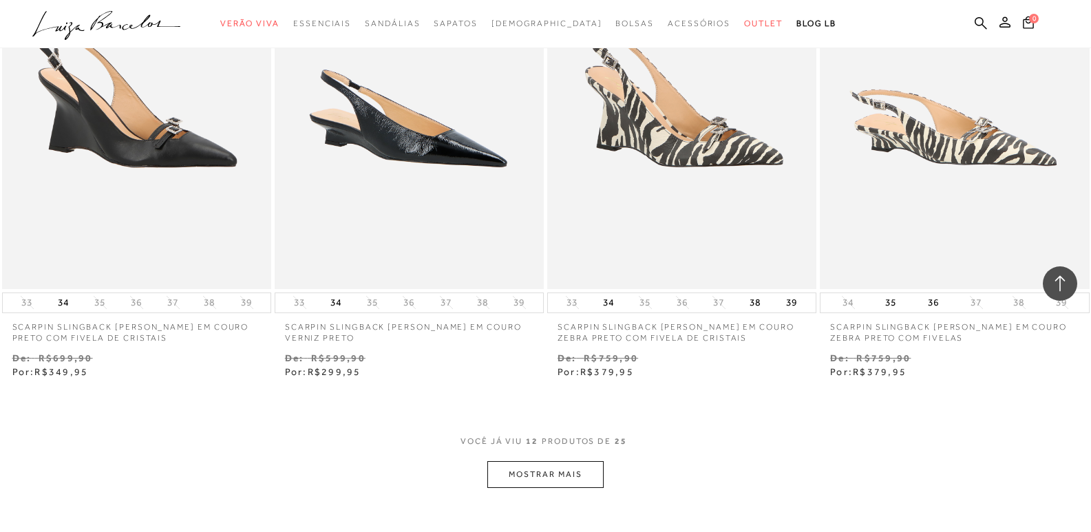
scroll to position [1376, 0]
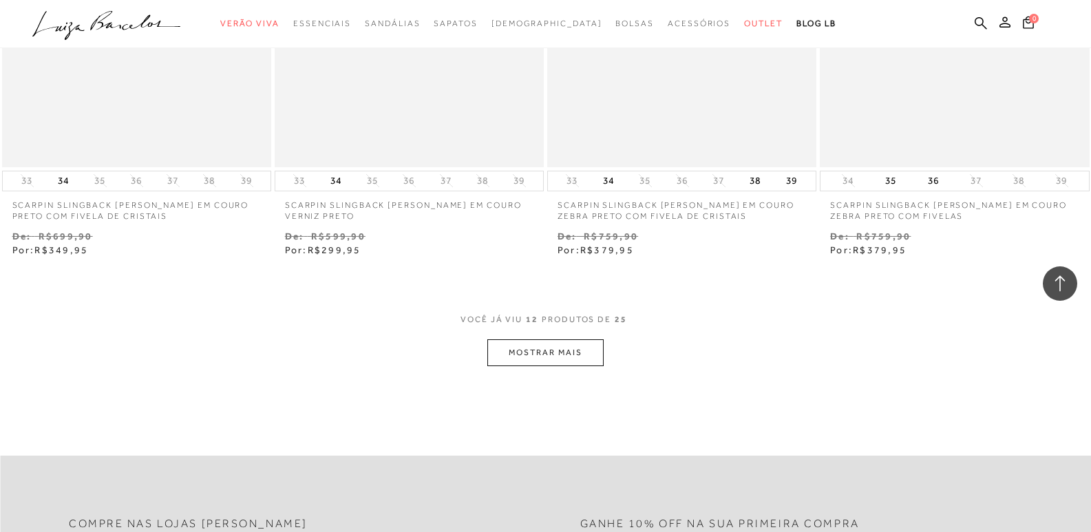
click at [564, 350] on button "MOSTRAR MAIS" at bounding box center [545, 352] width 116 height 27
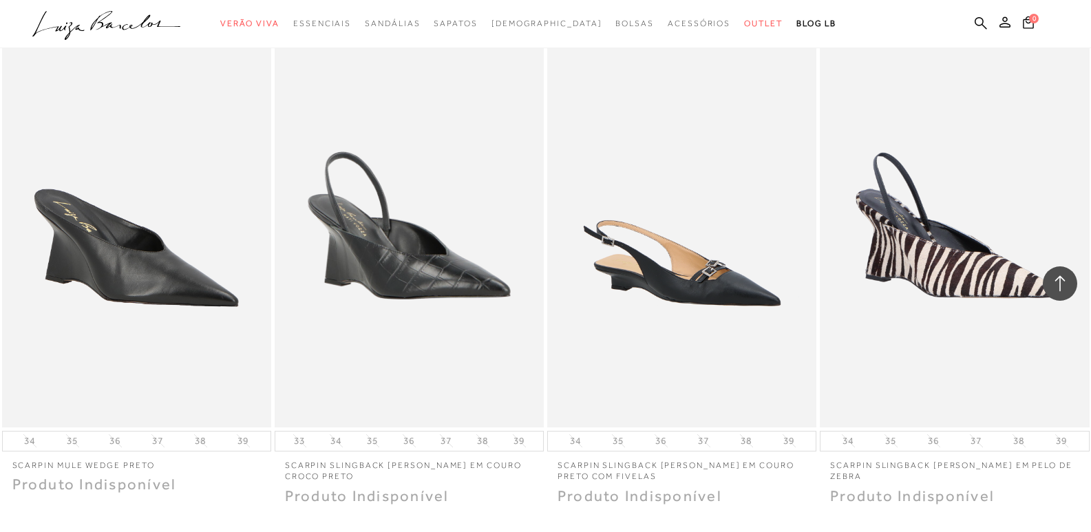
scroll to position [2752, 0]
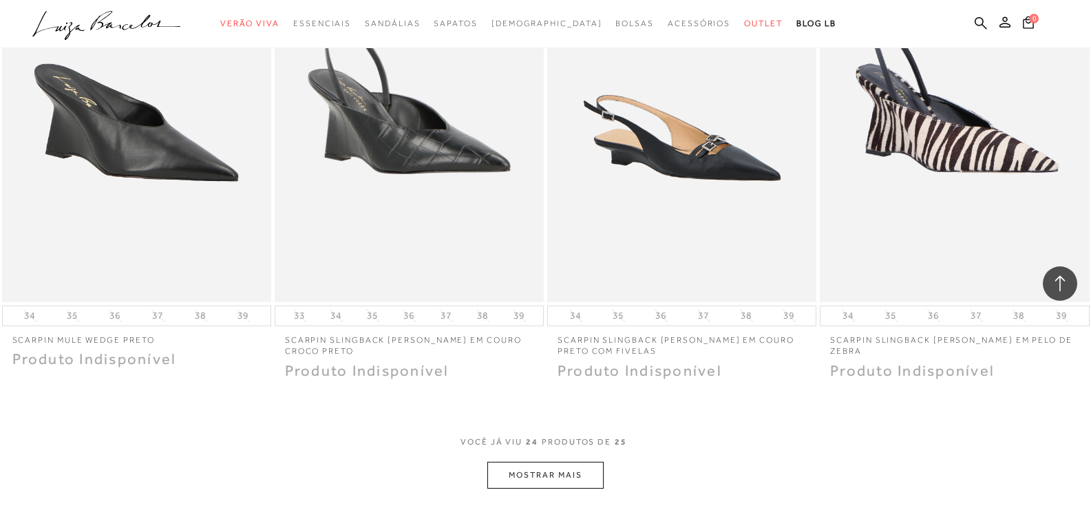
click at [542, 477] on button "MOSTRAR MAIS" at bounding box center [545, 475] width 116 height 27
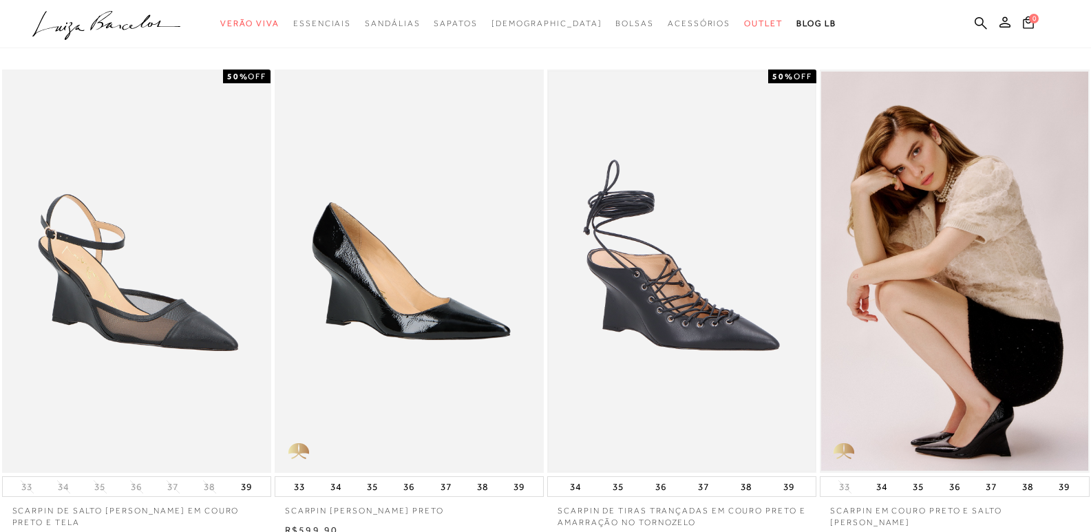
scroll to position [138, 0]
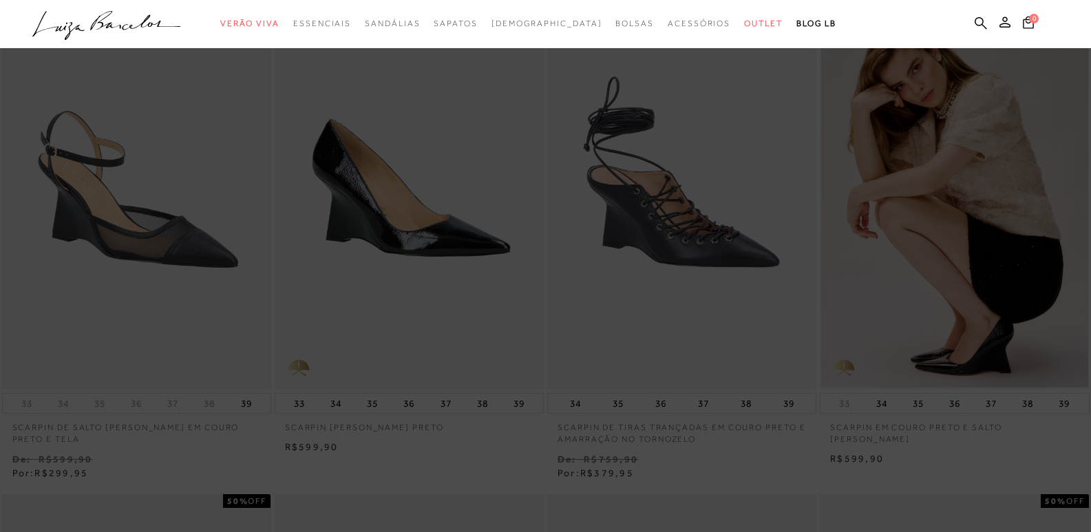
click at [709, 32] on ul ".a{fill-rule:evenodd;} Verão Viva Em alta Favoritos das Influenciadoras Apostas…" at bounding box center [534, 23] width 1005 height 25
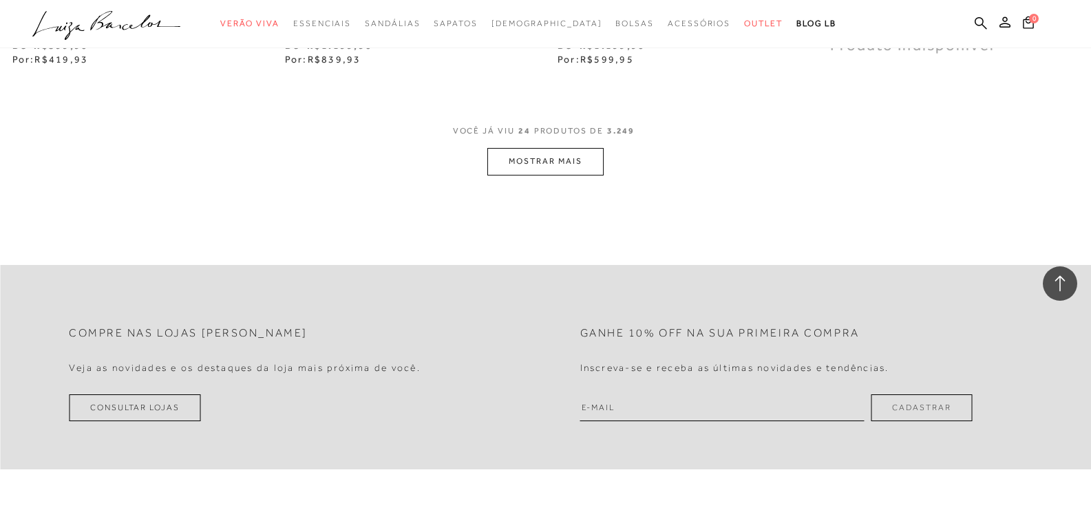
scroll to position [2959, 0]
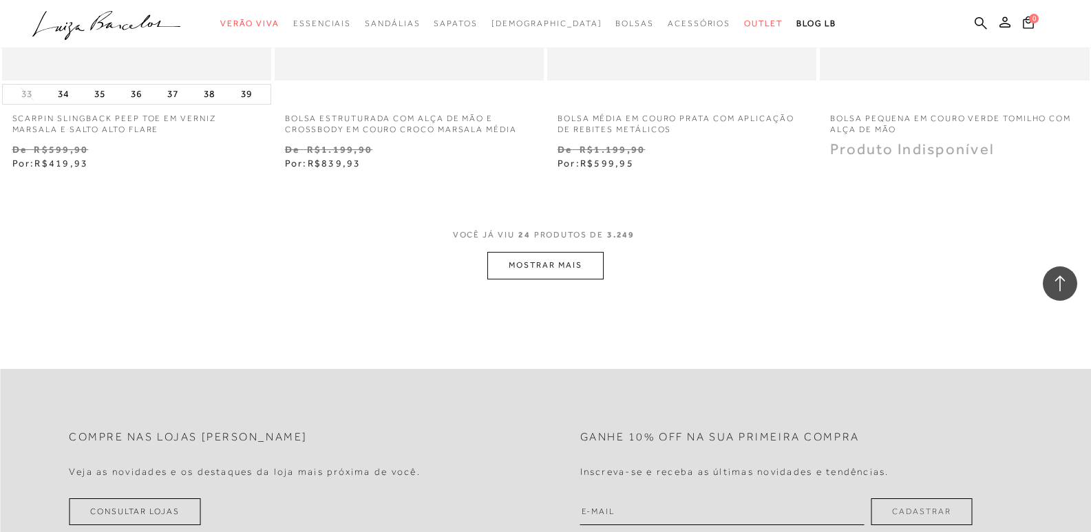
click at [545, 266] on button "MOSTRAR MAIS" at bounding box center [545, 265] width 116 height 27
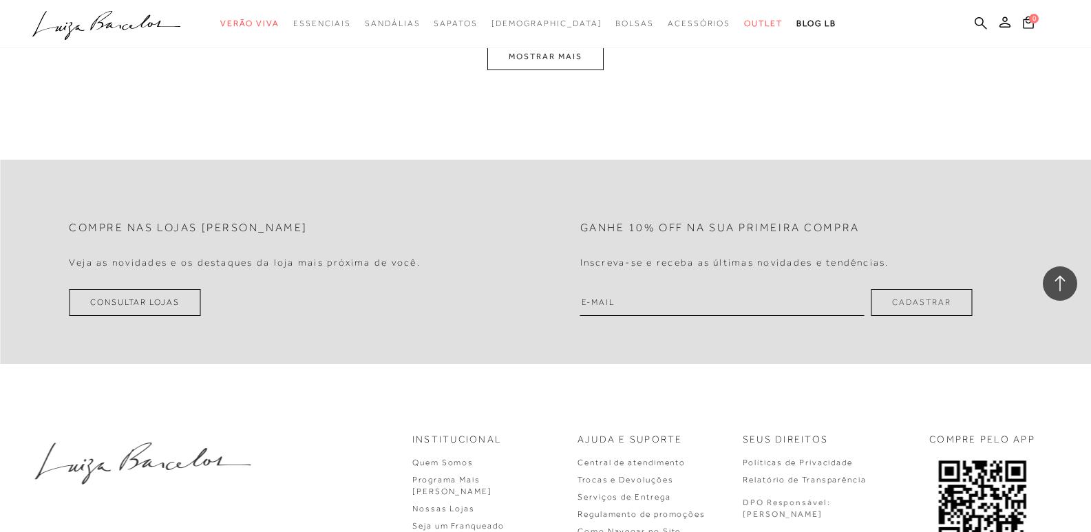
scroll to position [6022, 0]
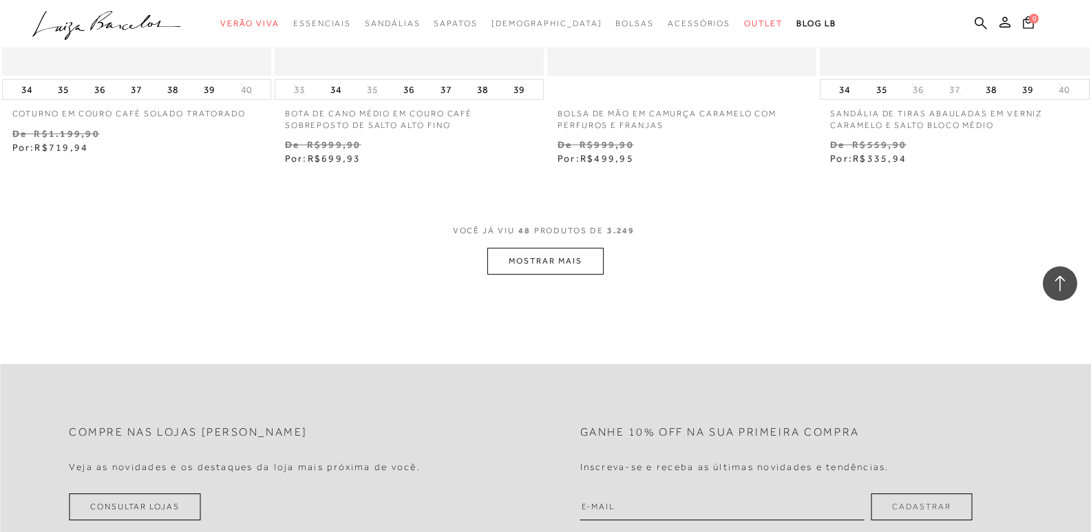
click at [567, 257] on button "MOSTRAR MAIS" at bounding box center [545, 261] width 116 height 27
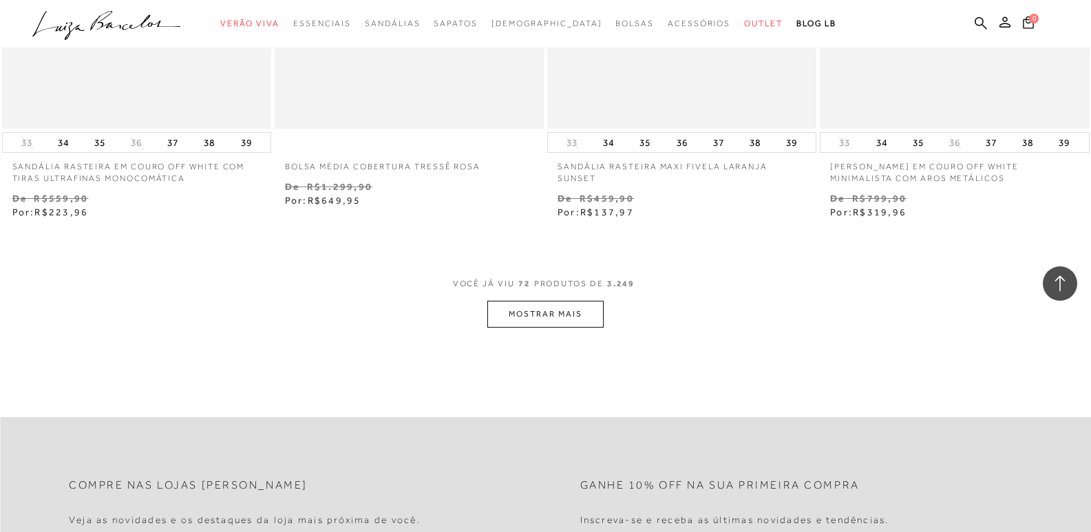
scroll to position [9050, 0]
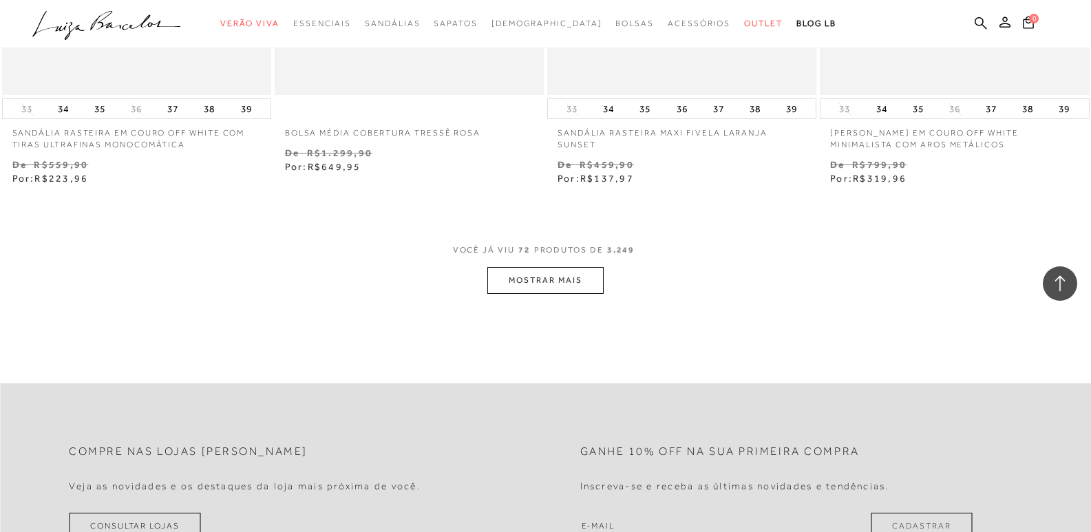
click at [577, 275] on button "MOSTRAR MAIS" at bounding box center [545, 280] width 116 height 27
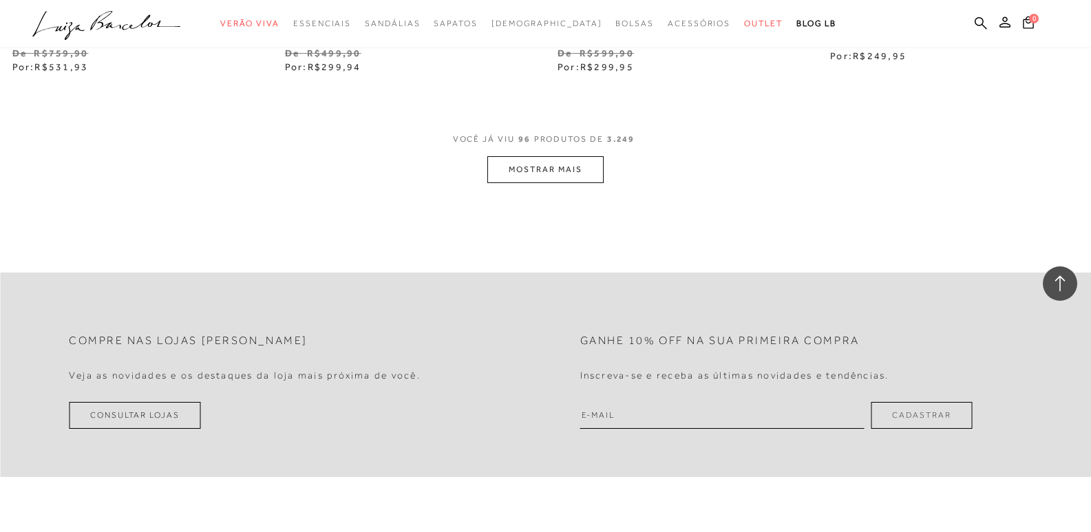
scroll to position [12146, 0]
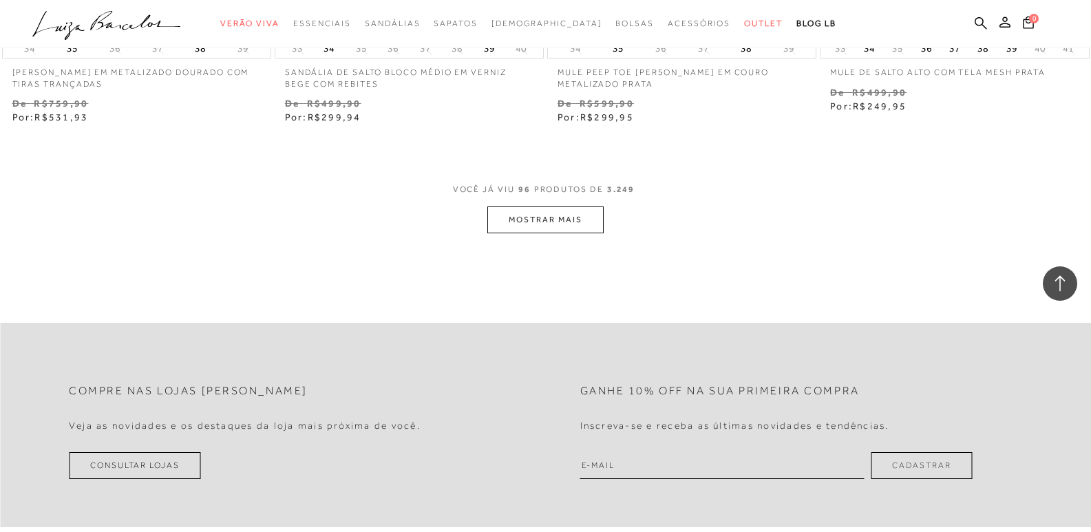
click at [577, 221] on button "MOSTRAR MAIS" at bounding box center [545, 219] width 116 height 27
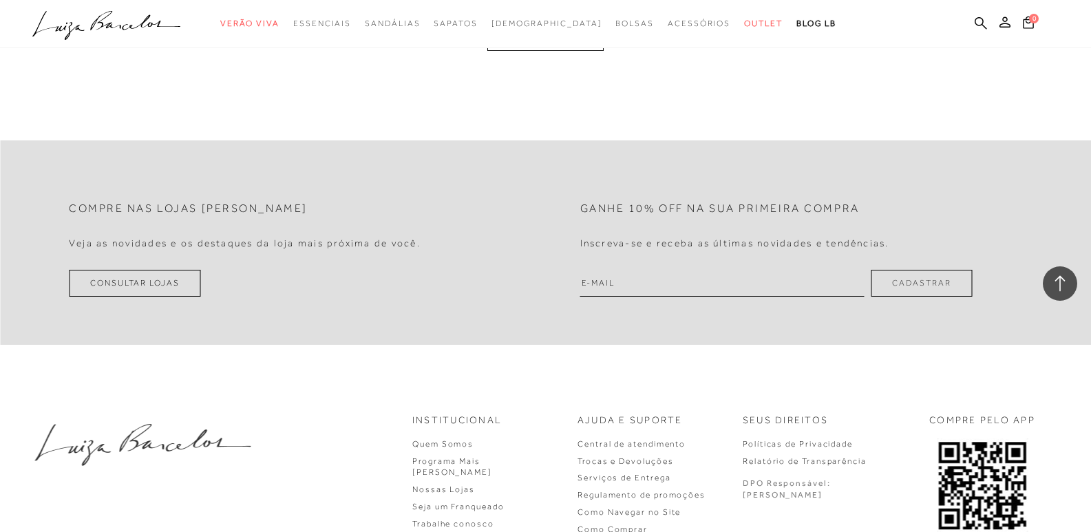
scroll to position [15152, 0]
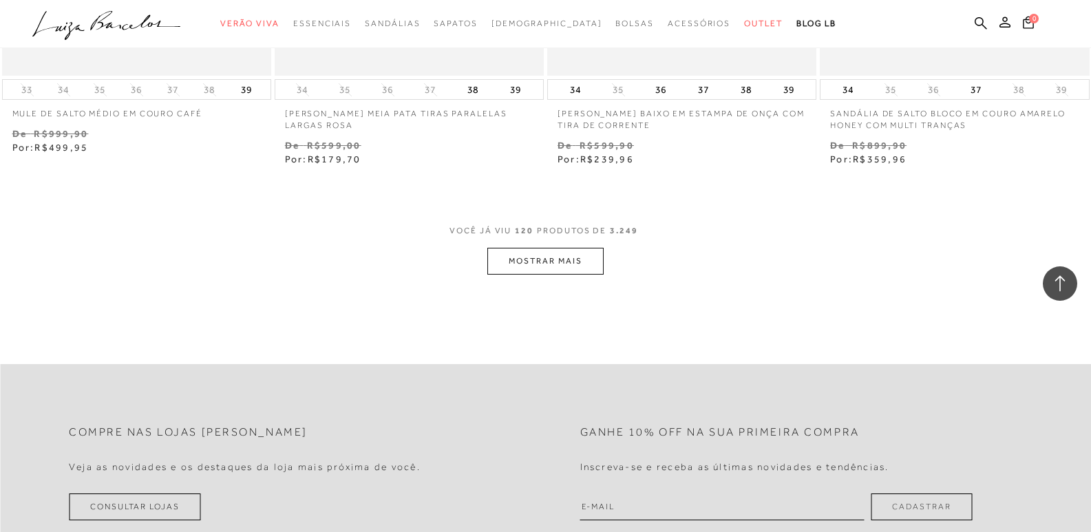
click at [537, 256] on button "MOSTRAR MAIS" at bounding box center [545, 261] width 116 height 27
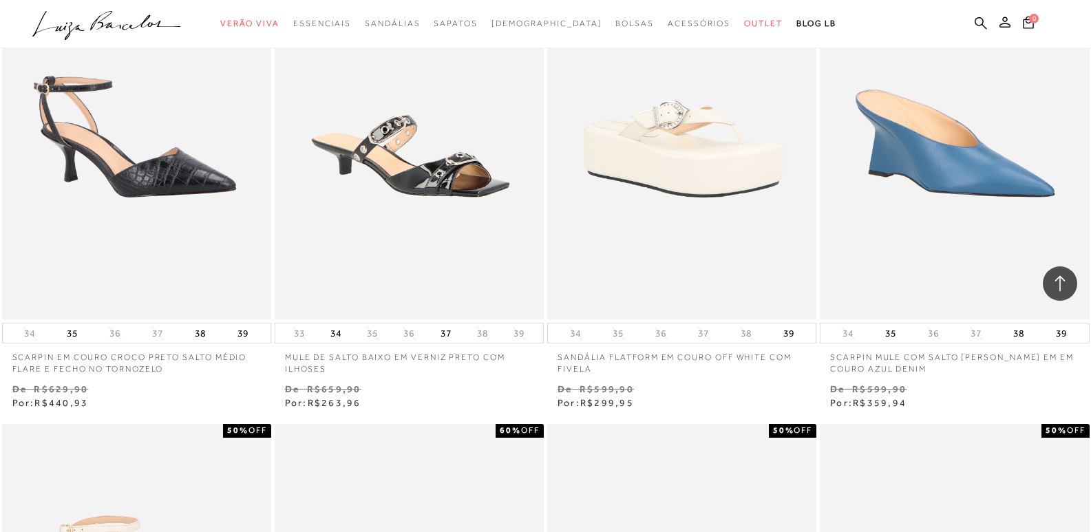
scroll to position [16460, 0]
